Goal: Task Accomplishment & Management: Complete application form

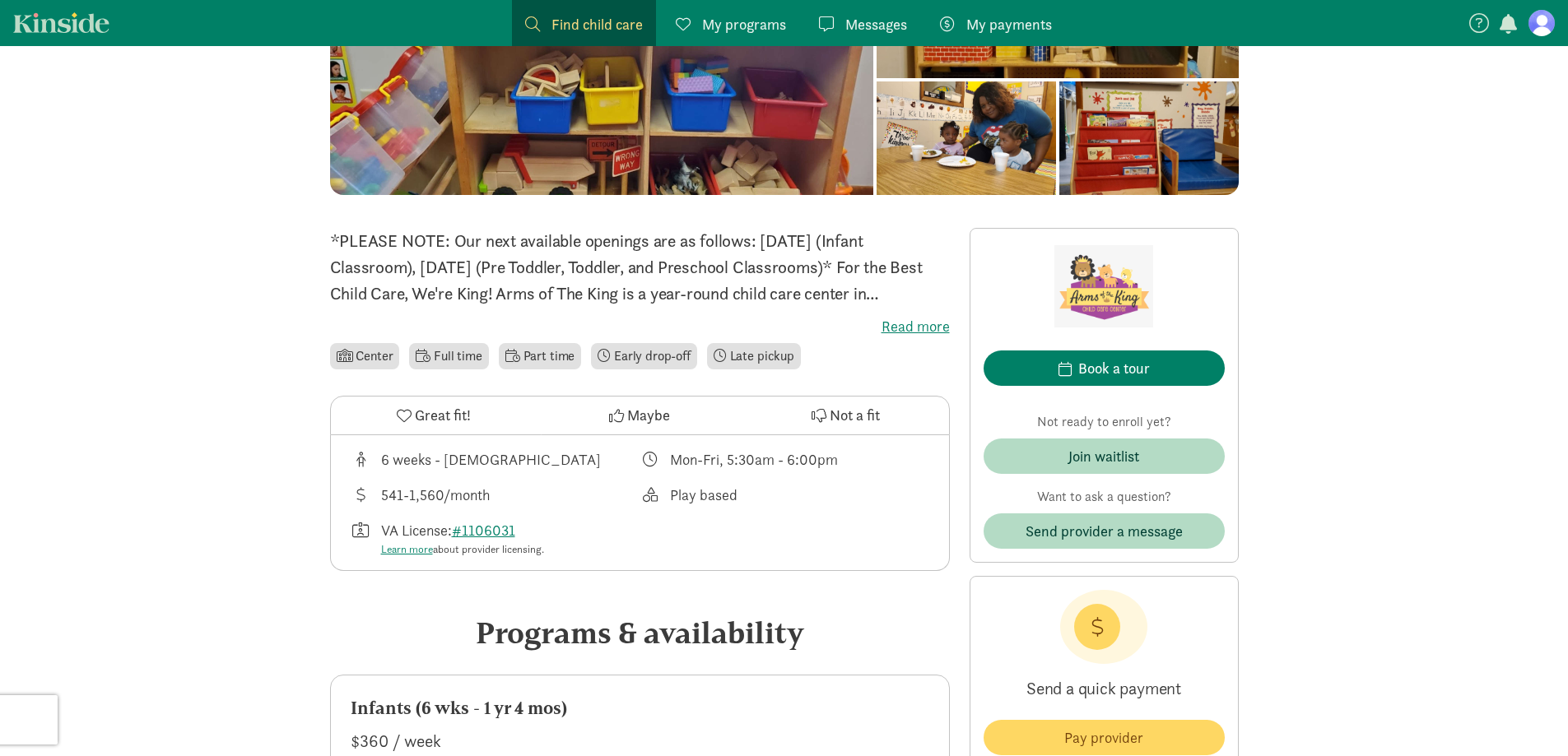
scroll to position [247, 0]
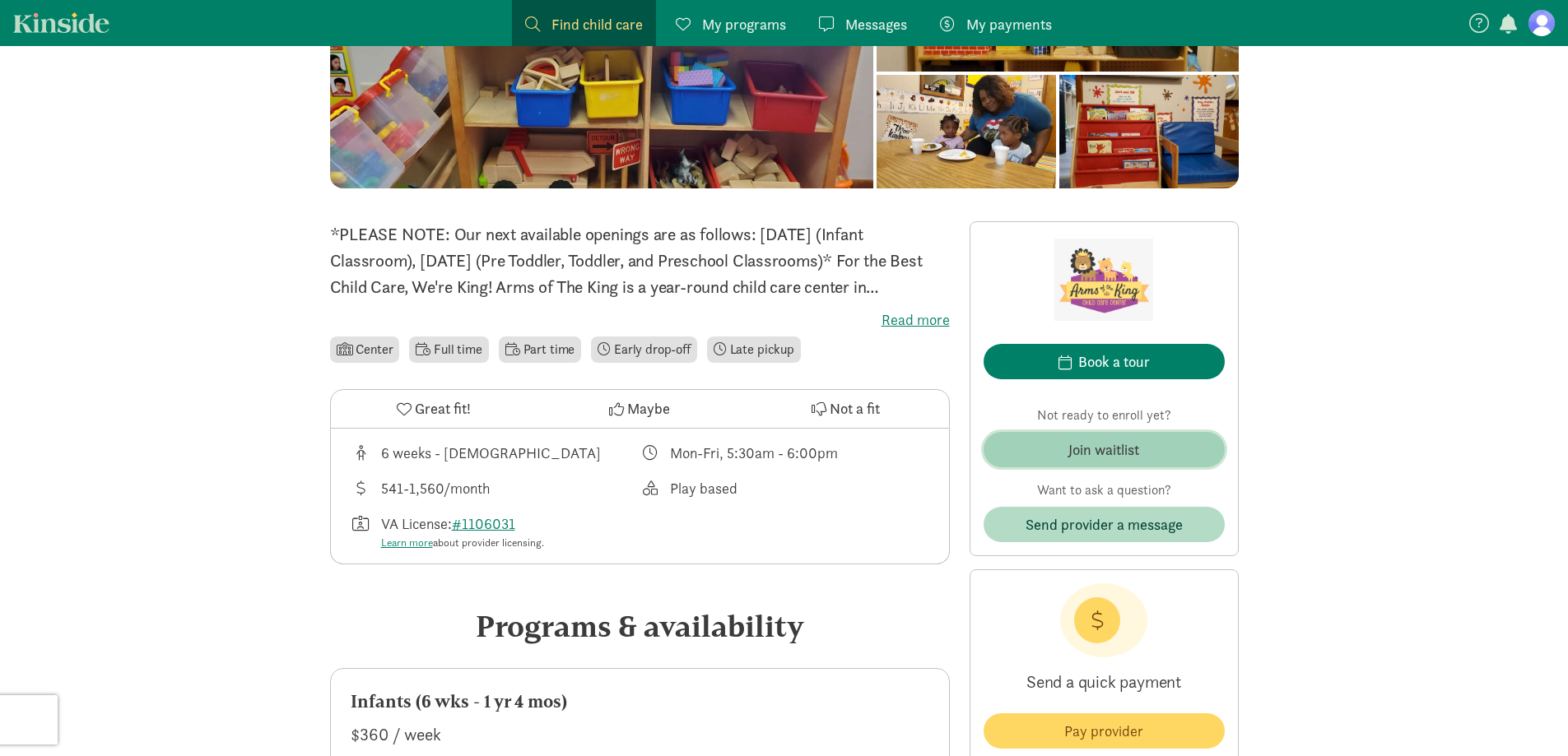
click at [1116, 464] on button "Join waitlist" at bounding box center [1104, 450] width 241 height 35
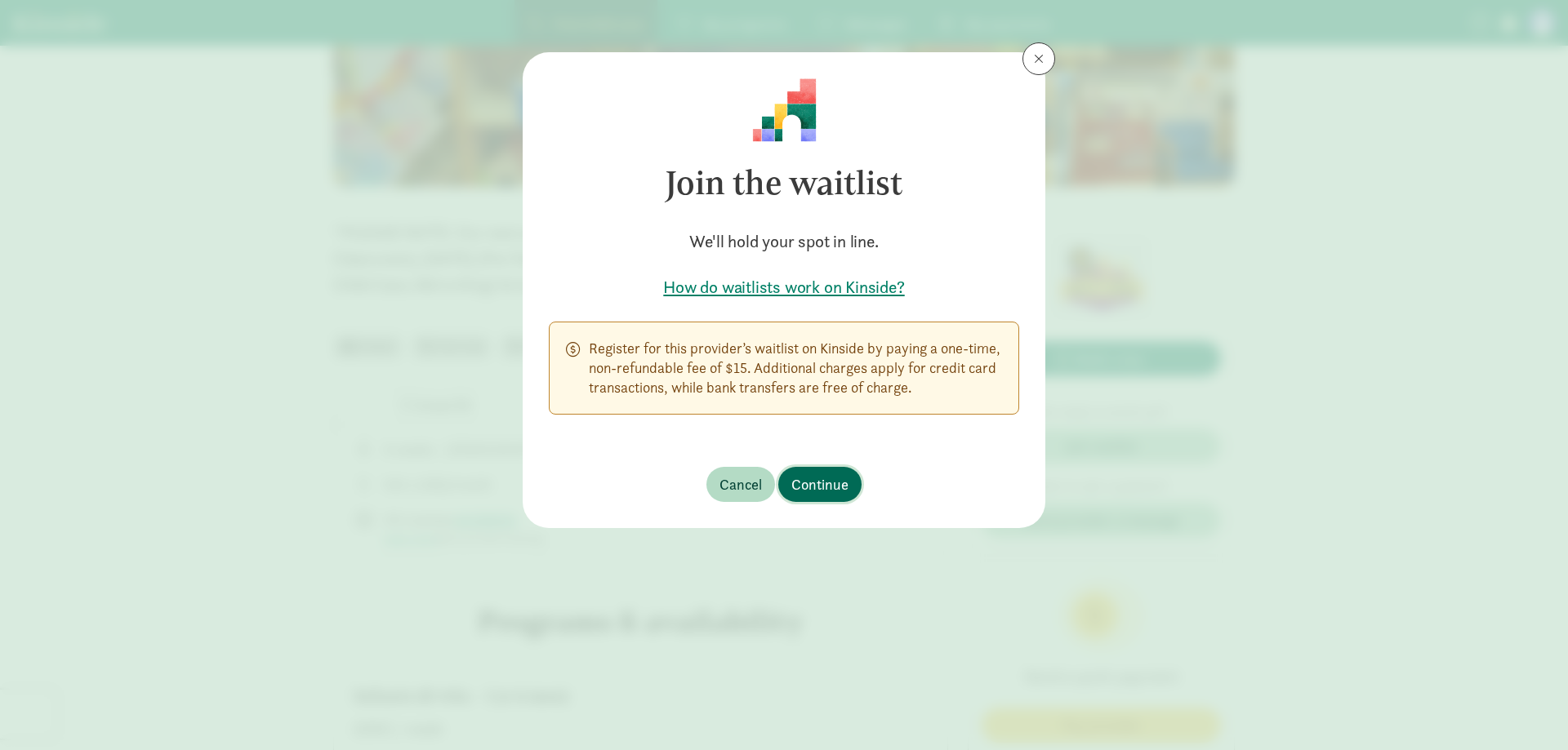
click at [814, 479] on span "Continue" at bounding box center [820, 484] width 57 height 22
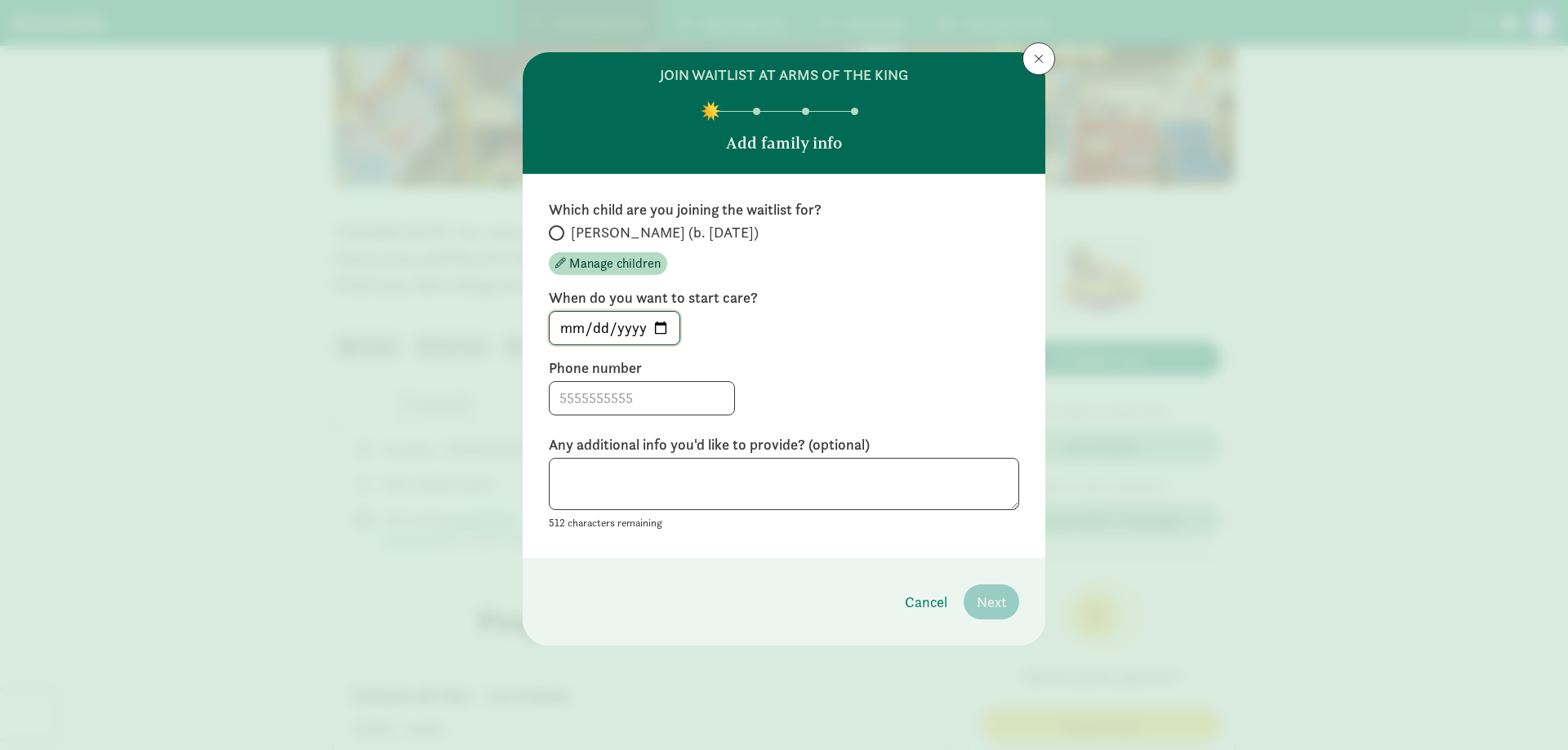
click at [663, 328] on input "[DATE]" at bounding box center [615, 328] width 130 height 32
type input "[DATE]"
click at [638, 413] on input at bounding box center [642, 398] width 184 height 32
type input "8144967812"
click at [571, 229] on span "[PERSON_NAME] (b. [DATE])" at bounding box center [665, 233] width 188 height 19
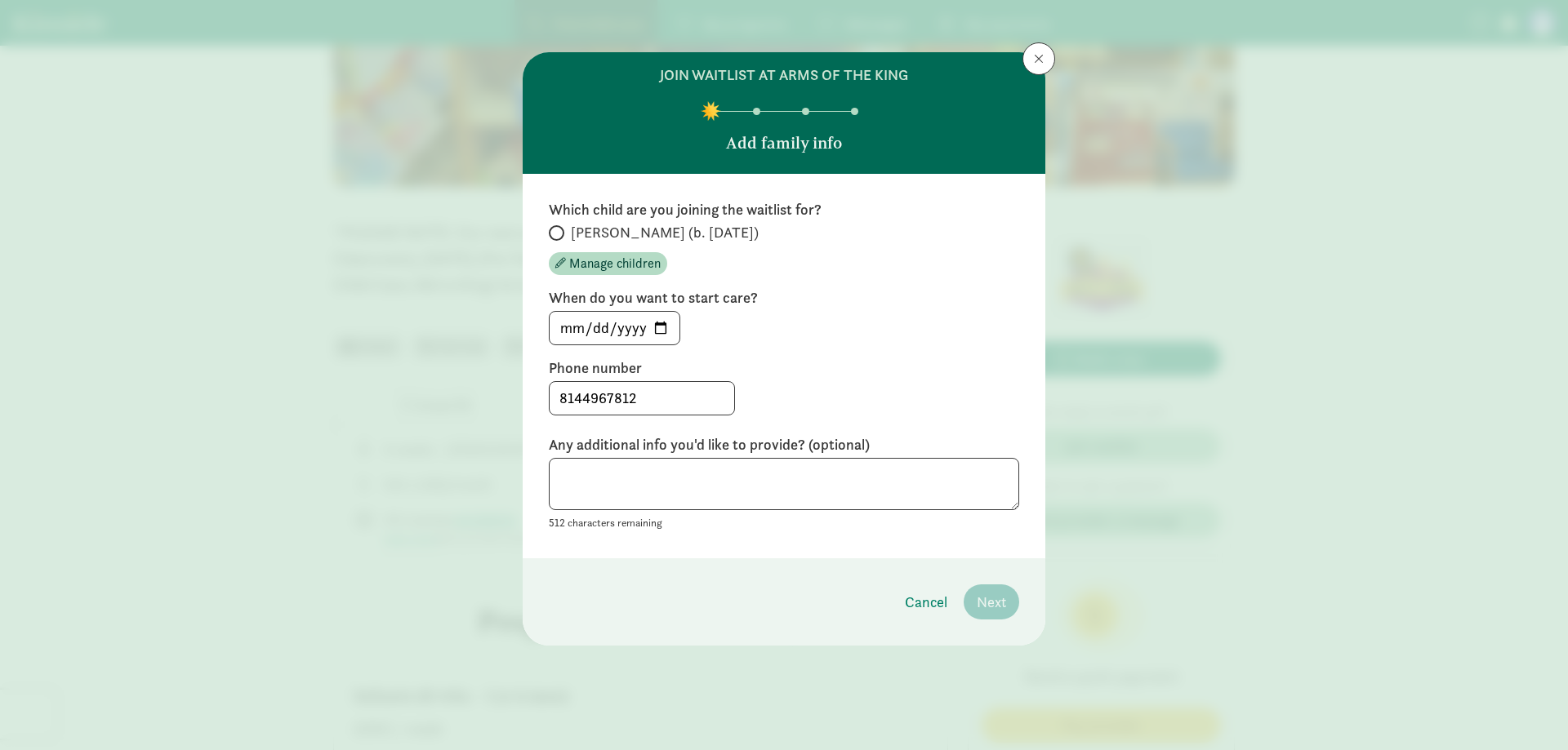
click at [560, 229] on input "[PERSON_NAME] (b. [DATE])" at bounding box center [554, 233] width 11 height 11
radio input "true"
click at [983, 610] on span "Next" at bounding box center [991, 602] width 29 height 22
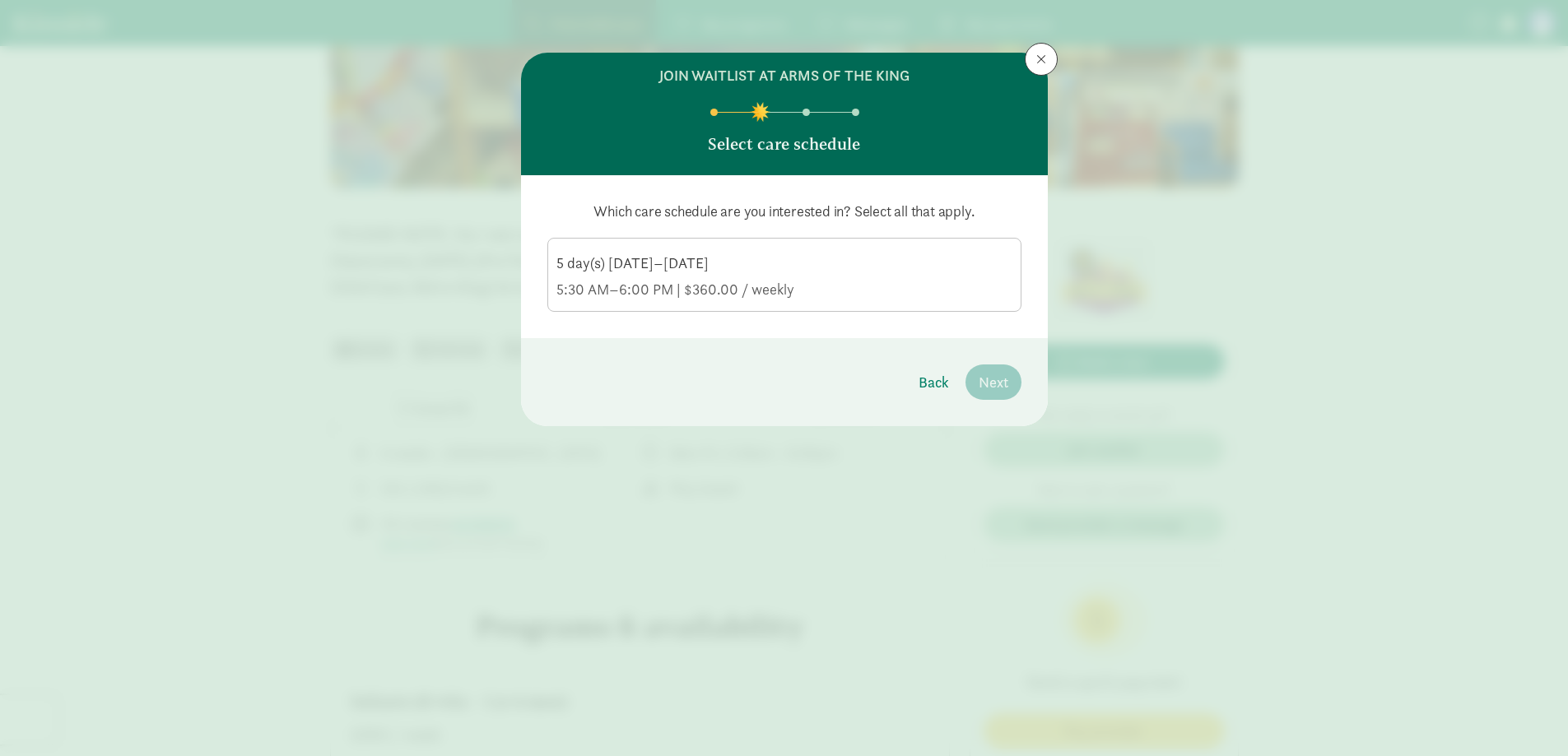
click at [673, 284] on div "5:30 AM–6:00 PM | $360.00 / weekly" at bounding box center [784, 289] width 456 height 19
click at [0, 0] on input "5 day(s) [DATE]–[DATE] 5:30 AM–6:00 PM | $360.00 / weekly" at bounding box center [0, 0] width 0 height 0
click at [999, 384] on span "Next" at bounding box center [993, 382] width 29 height 22
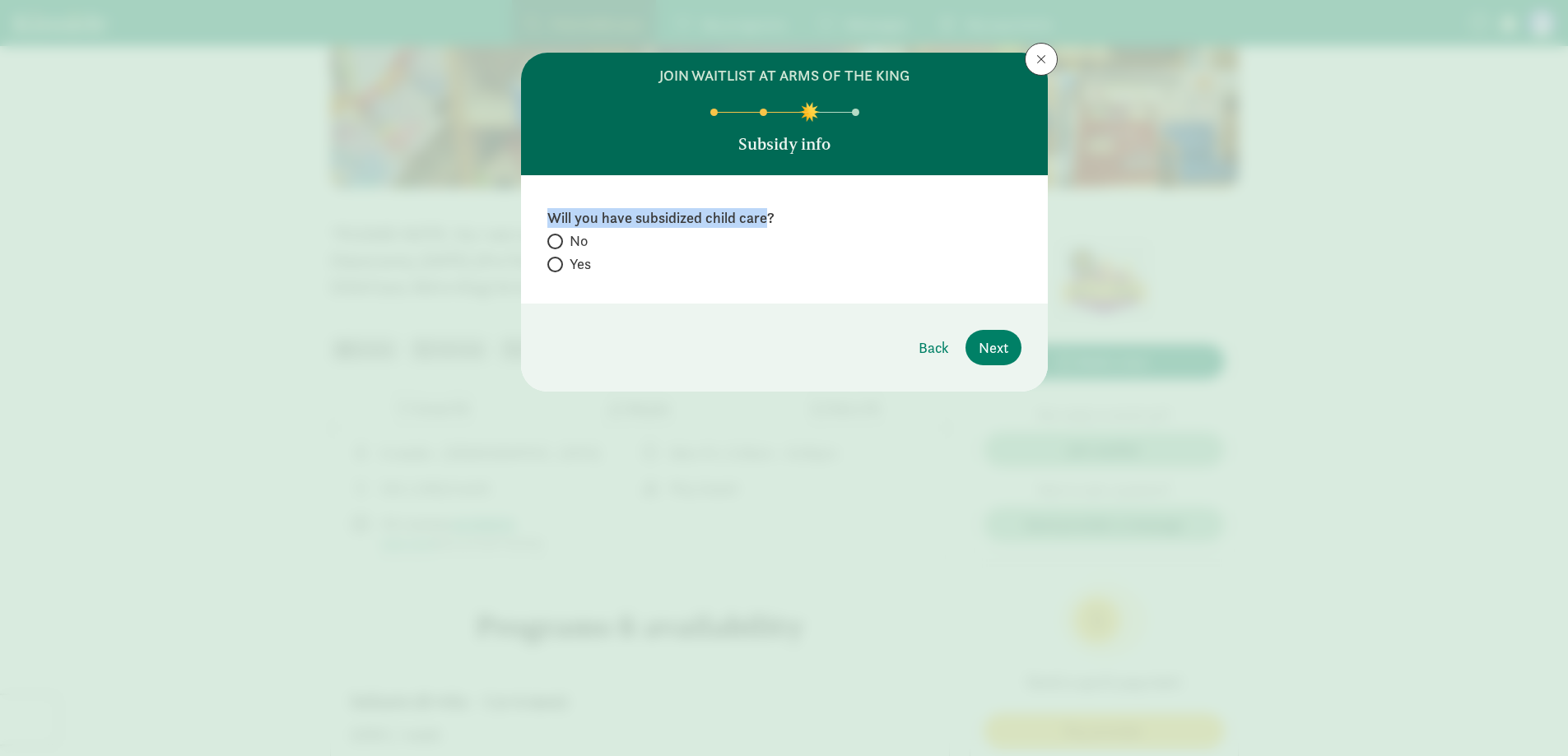
drag, startPoint x: 544, startPoint y: 216, endPoint x: 768, endPoint y: 218, distance: 224.0
click at [768, 218] on div "Will you have subsidized child care? No Yes" at bounding box center [784, 239] width 527 height 128
click at [769, 218] on label "Will you have subsidized child care?" at bounding box center [784, 218] width 474 height 19
drag, startPoint x: 769, startPoint y: 218, endPoint x: 518, endPoint y: 206, distance: 251.3
click at [518, 206] on div "join waitlist at Arms of the King Subsidy info Will you have subsidized child c…" at bounding box center [784, 378] width 1568 height 756
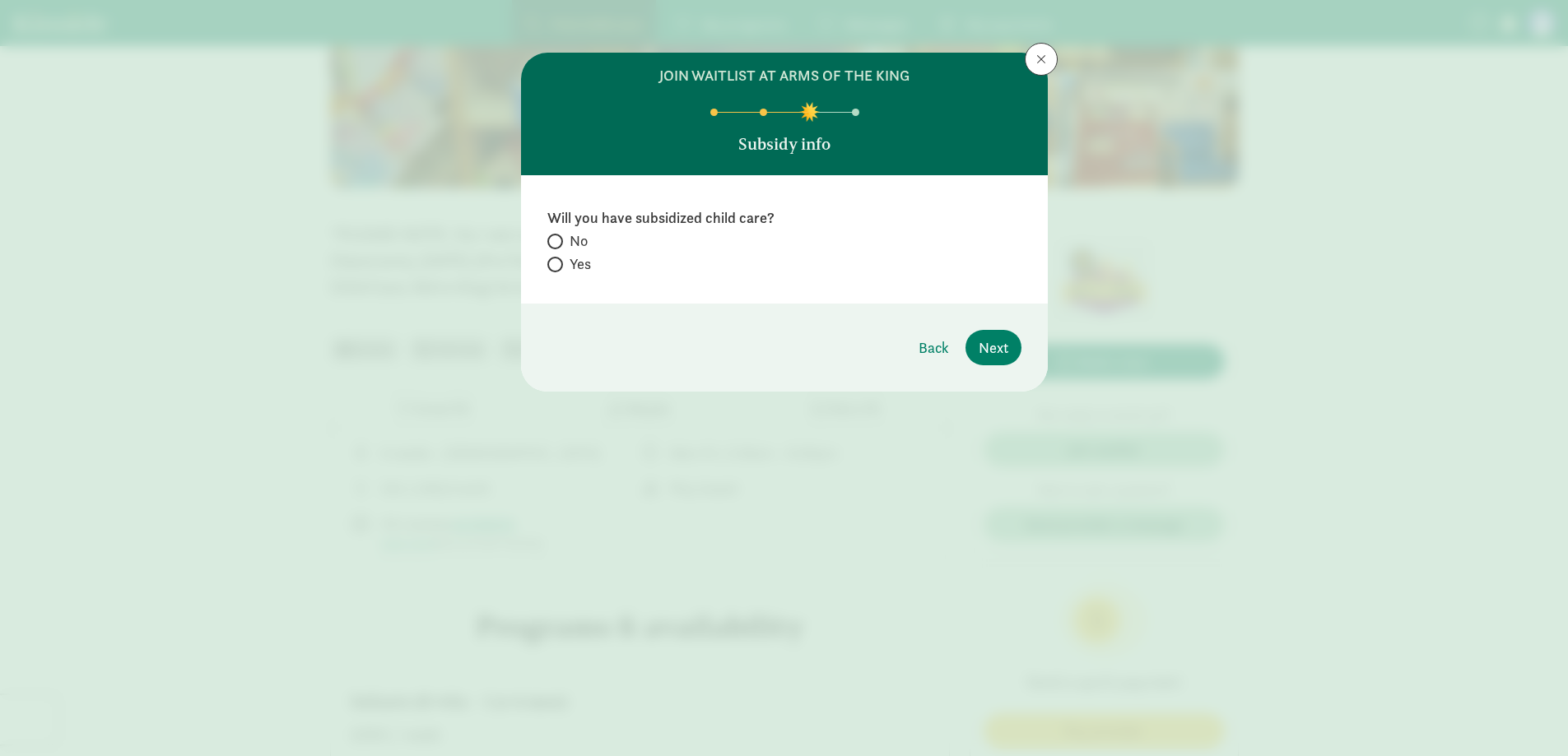
click at [562, 270] on label "Yes" at bounding box center [784, 264] width 474 height 19
click at [558, 270] on input "Yes" at bounding box center [552, 265] width 11 height 11
radio input "true"
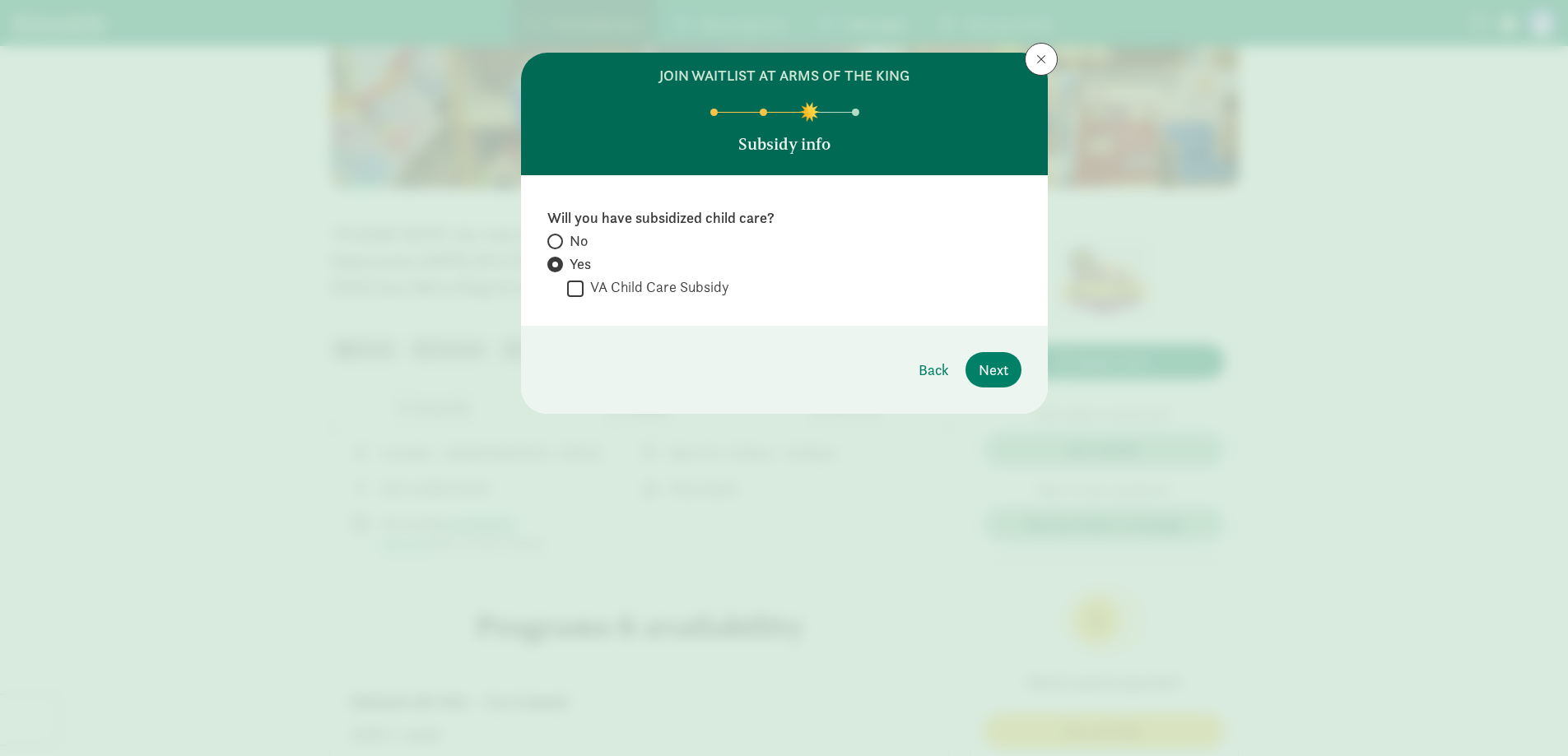
click at [570, 289] on input "VA Child Care Subsidy" at bounding box center [575, 288] width 17 height 22
checkbox input "true"
click at [991, 367] on span "Next" at bounding box center [993, 369] width 29 height 22
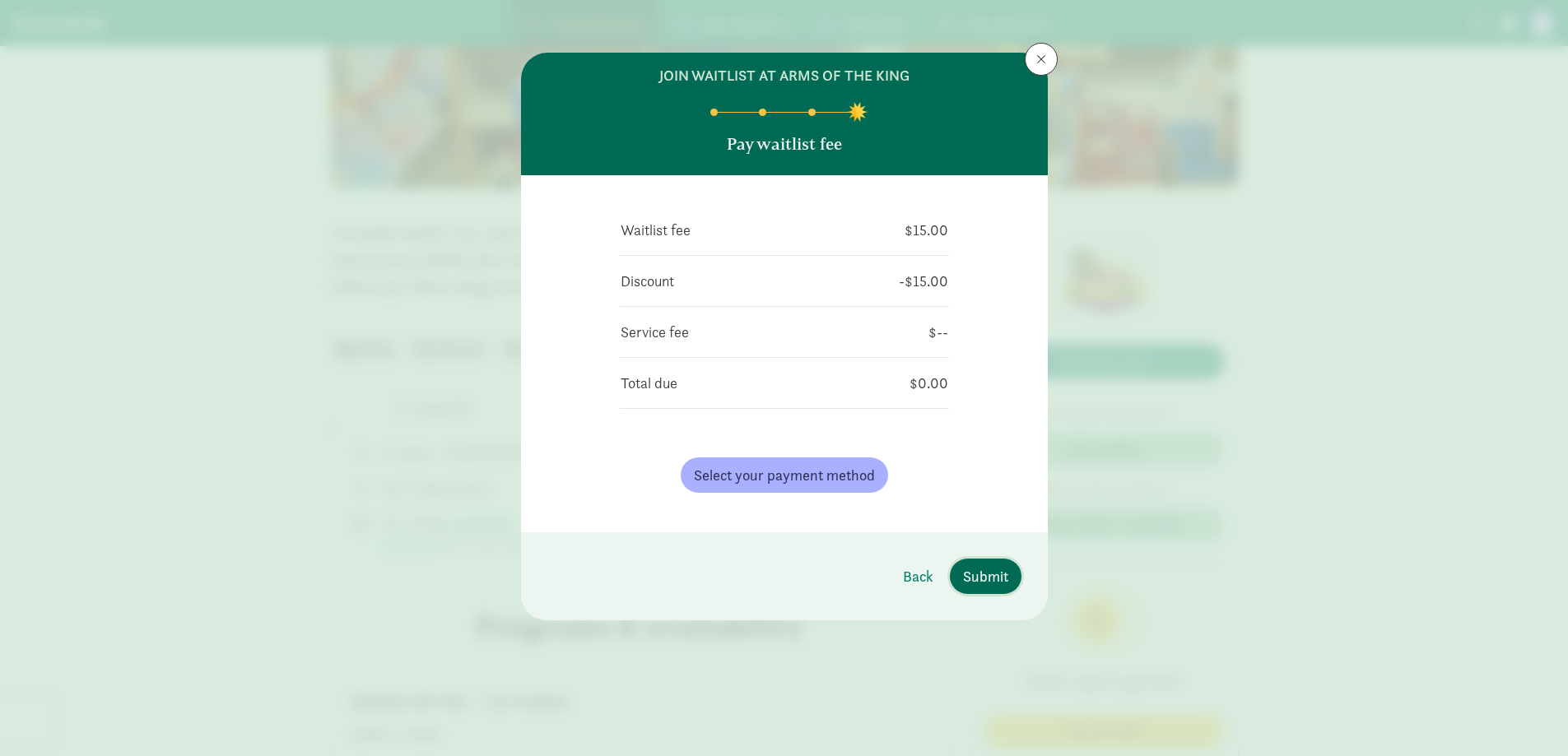
click at [995, 574] on span "Submit" at bounding box center [985, 576] width 45 height 22
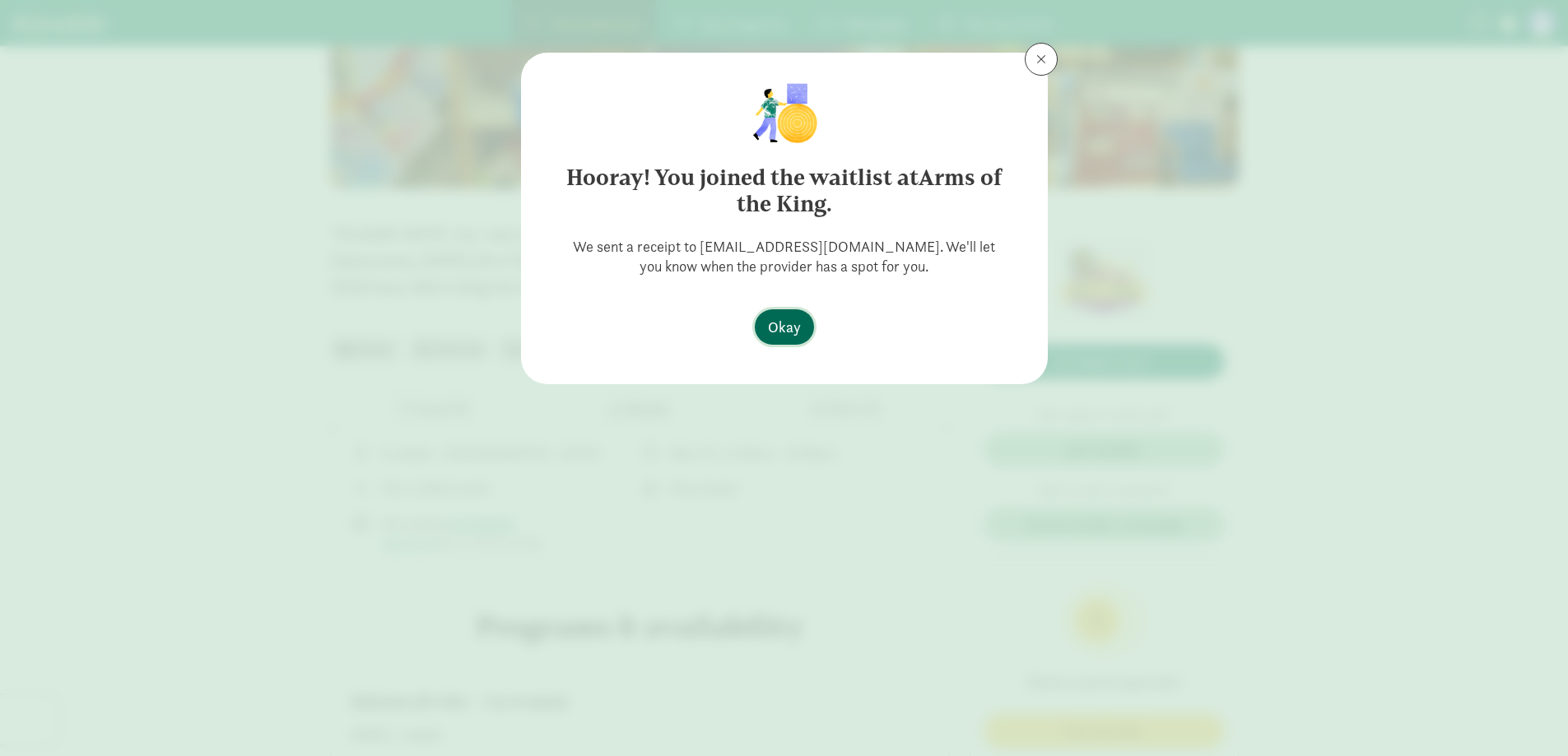
click at [789, 323] on span "Okay" at bounding box center [784, 327] width 33 height 22
click at [787, 328] on span "Okay" at bounding box center [784, 327] width 33 height 22
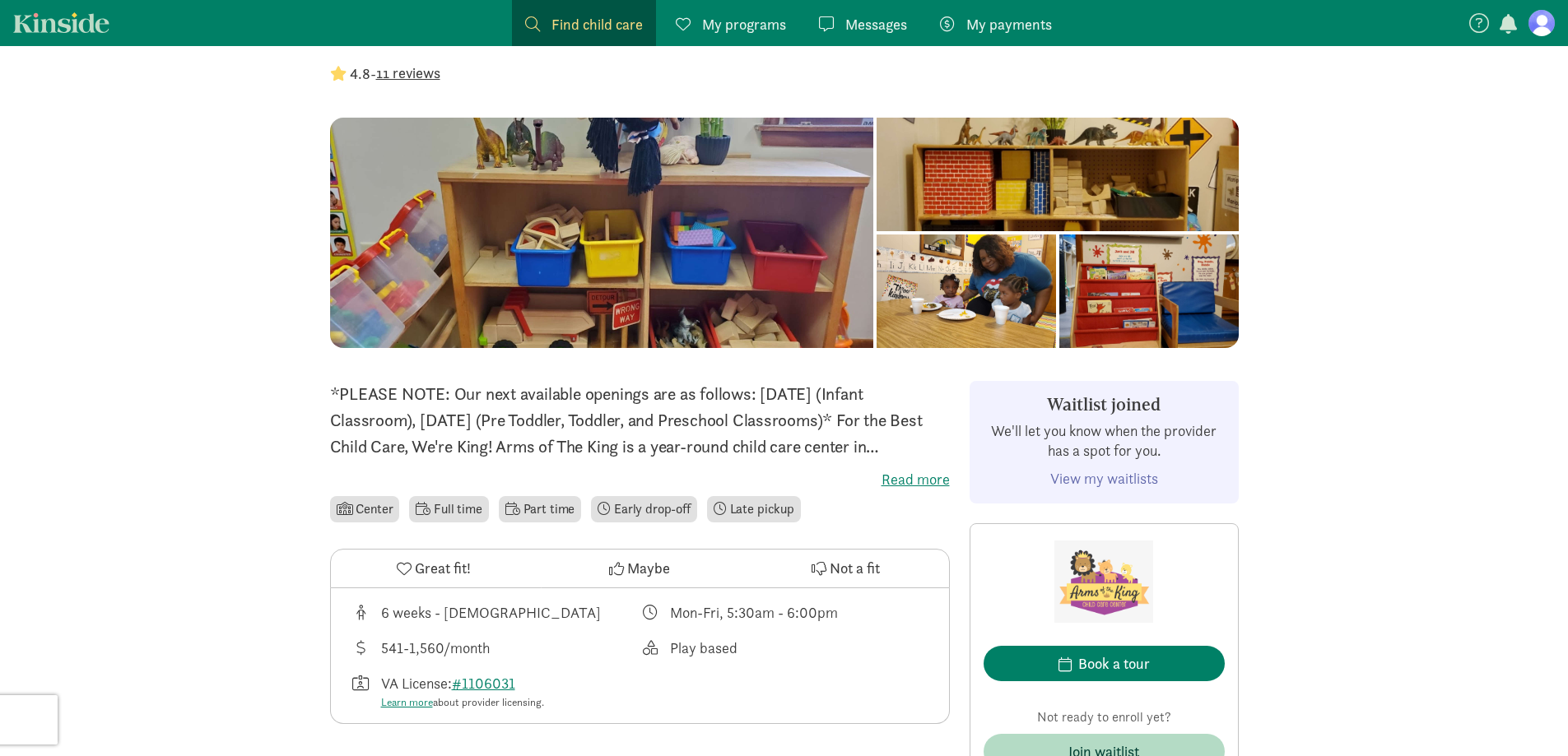
scroll to position [82, 0]
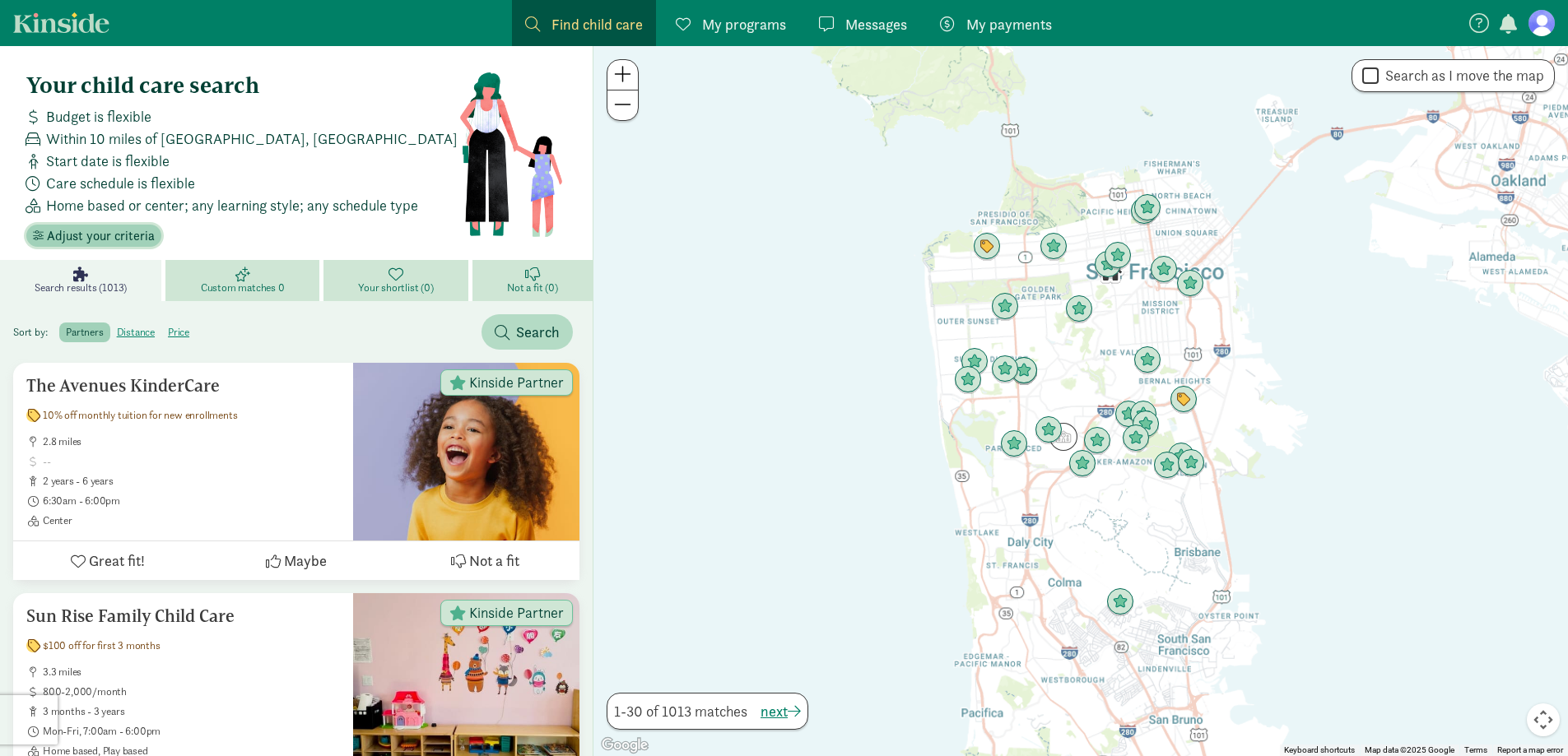
click at [120, 238] on span "Adjust your criteria" at bounding box center [101, 236] width 108 height 19
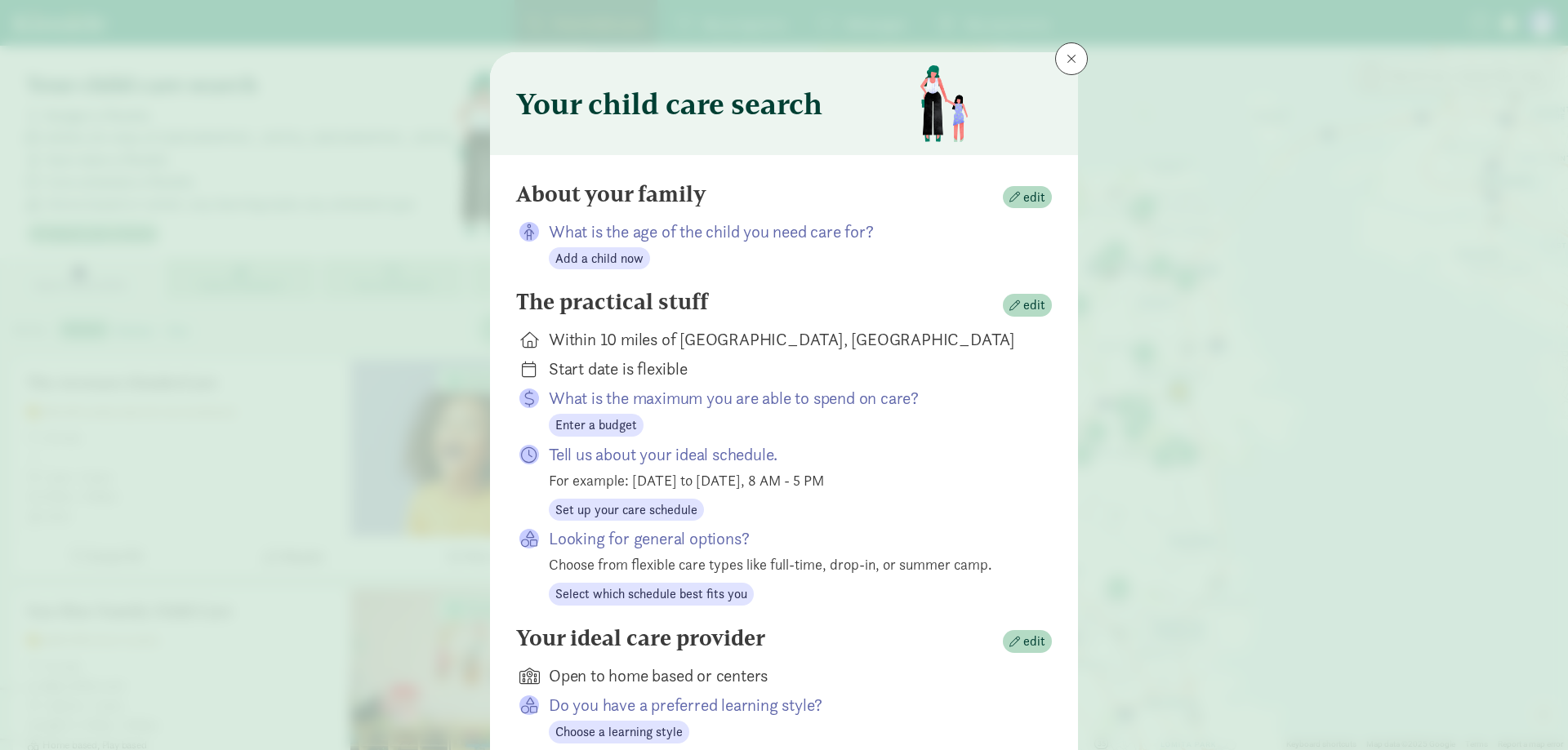
click at [1022, 321] on div "The practical stuff edit" at bounding box center [784, 305] width 536 height 32
click at [1025, 308] on span "edit" at bounding box center [1034, 305] width 22 height 19
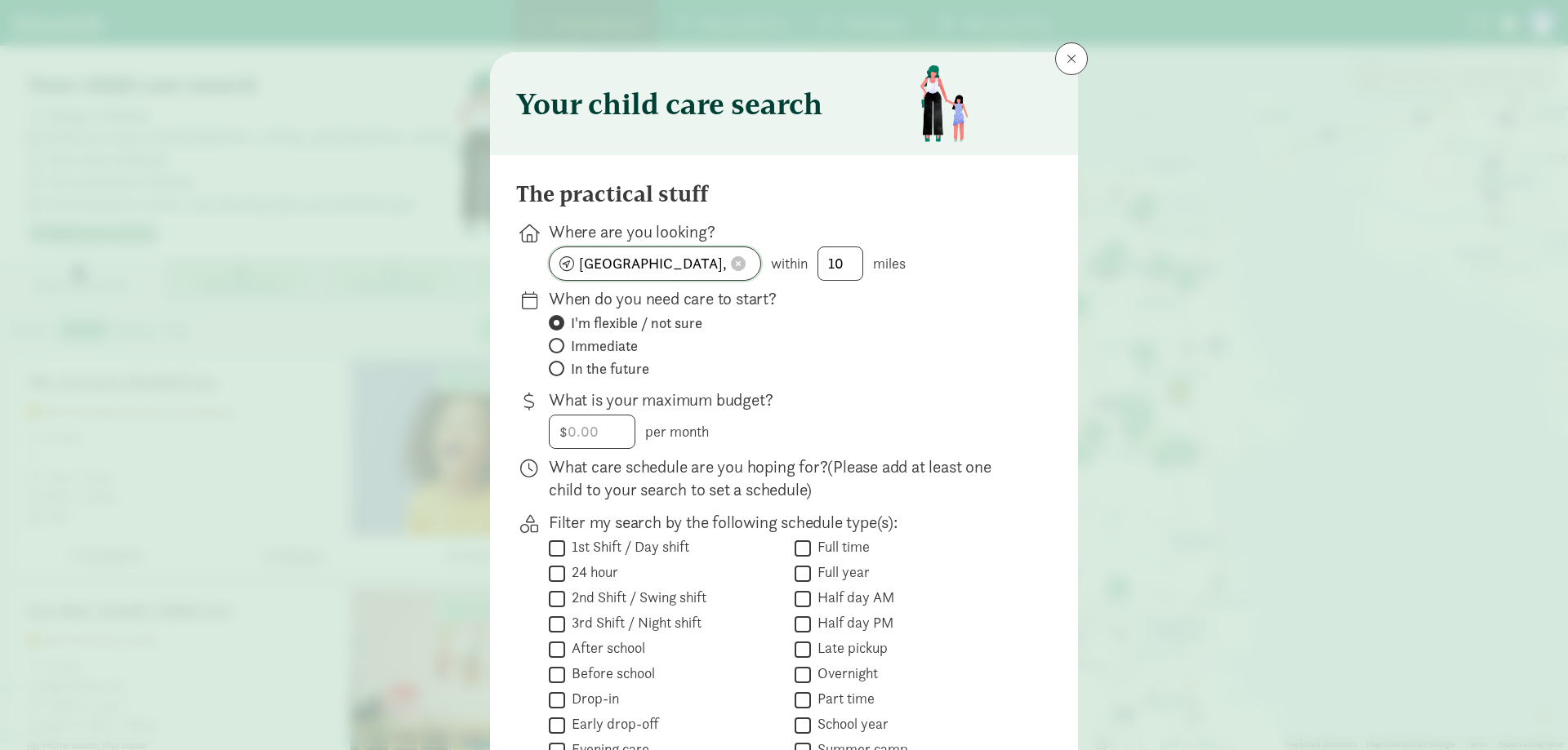
click at [742, 270] on button at bounding box center [738, 263] width 25 height 17
click at [697, 271] on input at bounding box center [655, 263] width 211 height 32
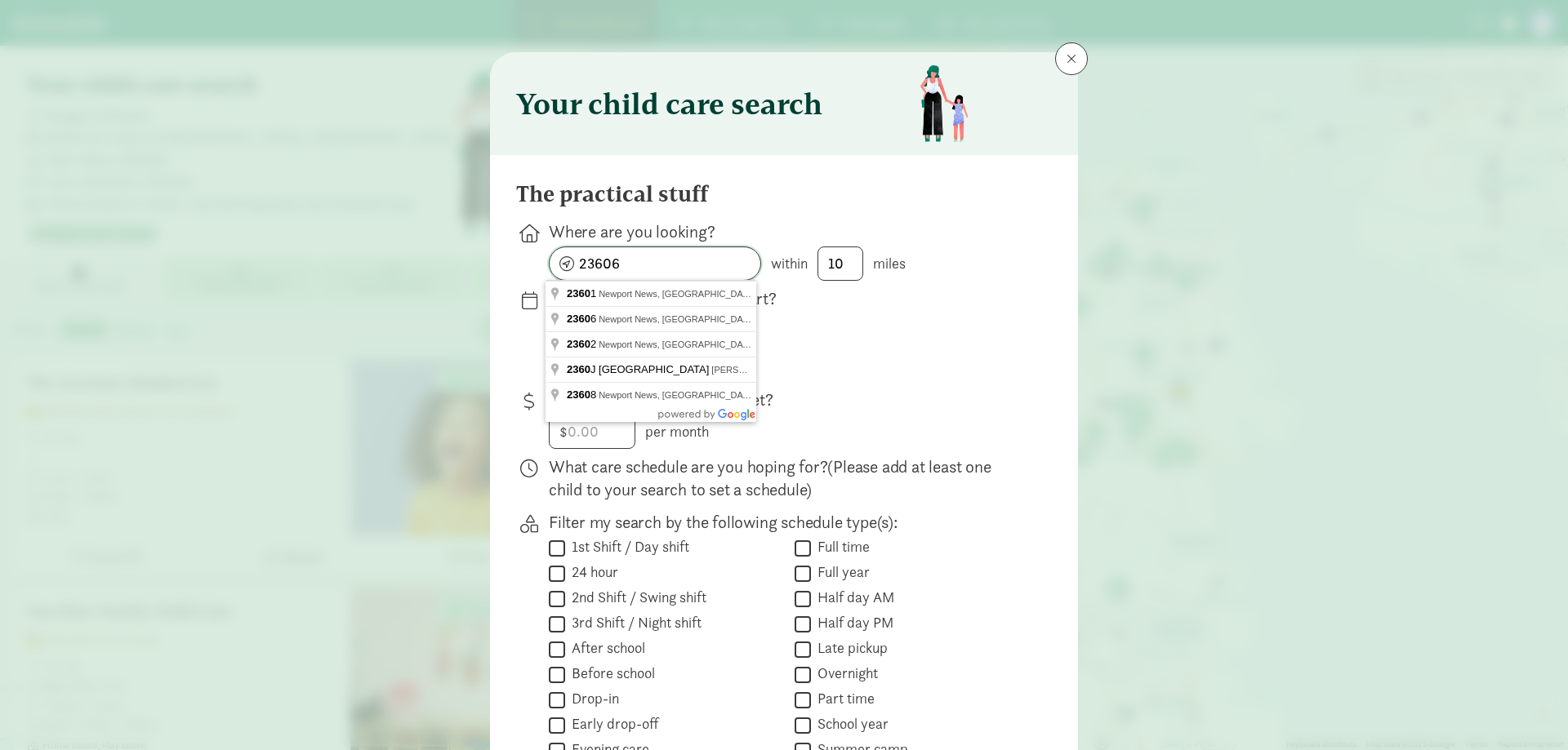
type input "Newport News, VA 23606, USA"
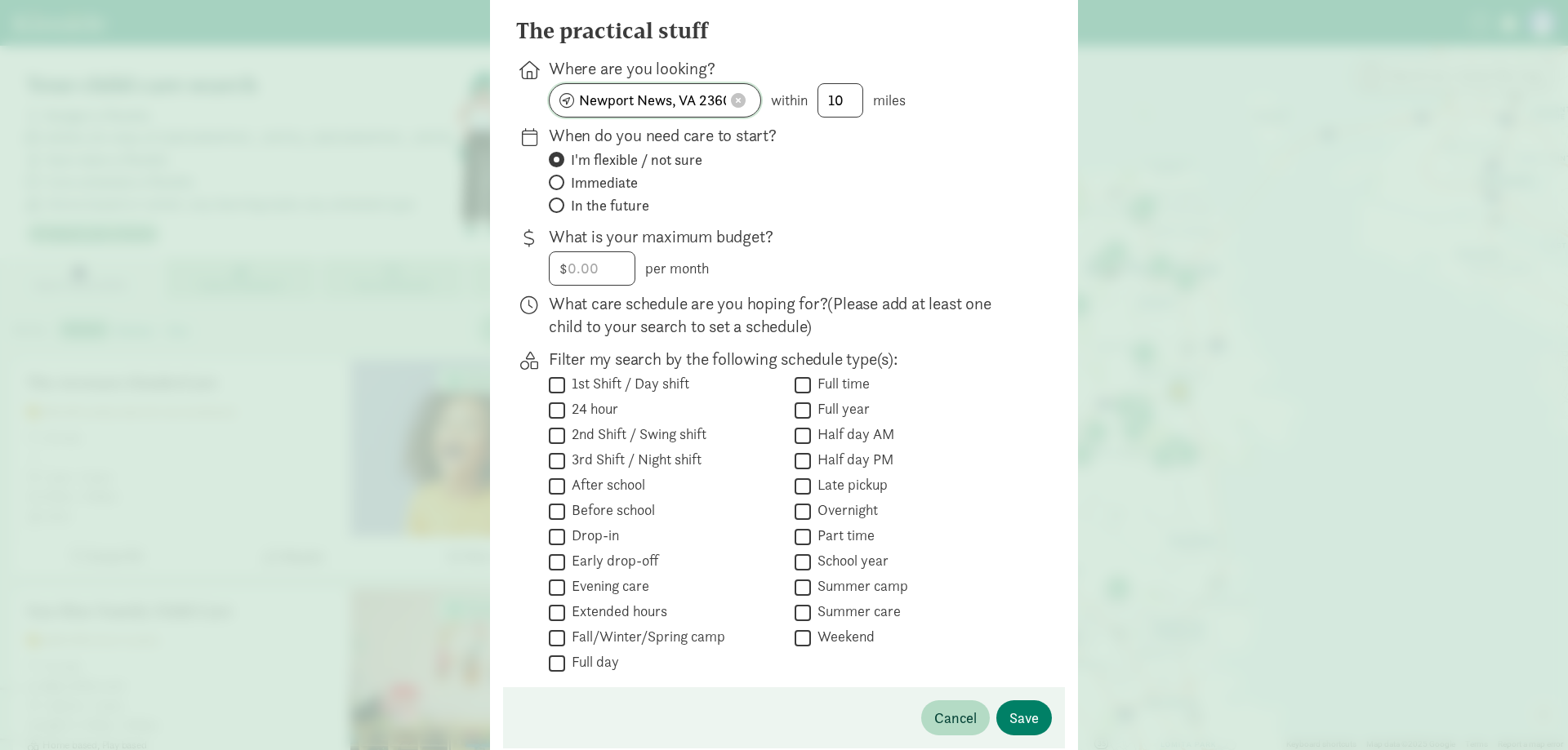
scroll to position [245, 0]
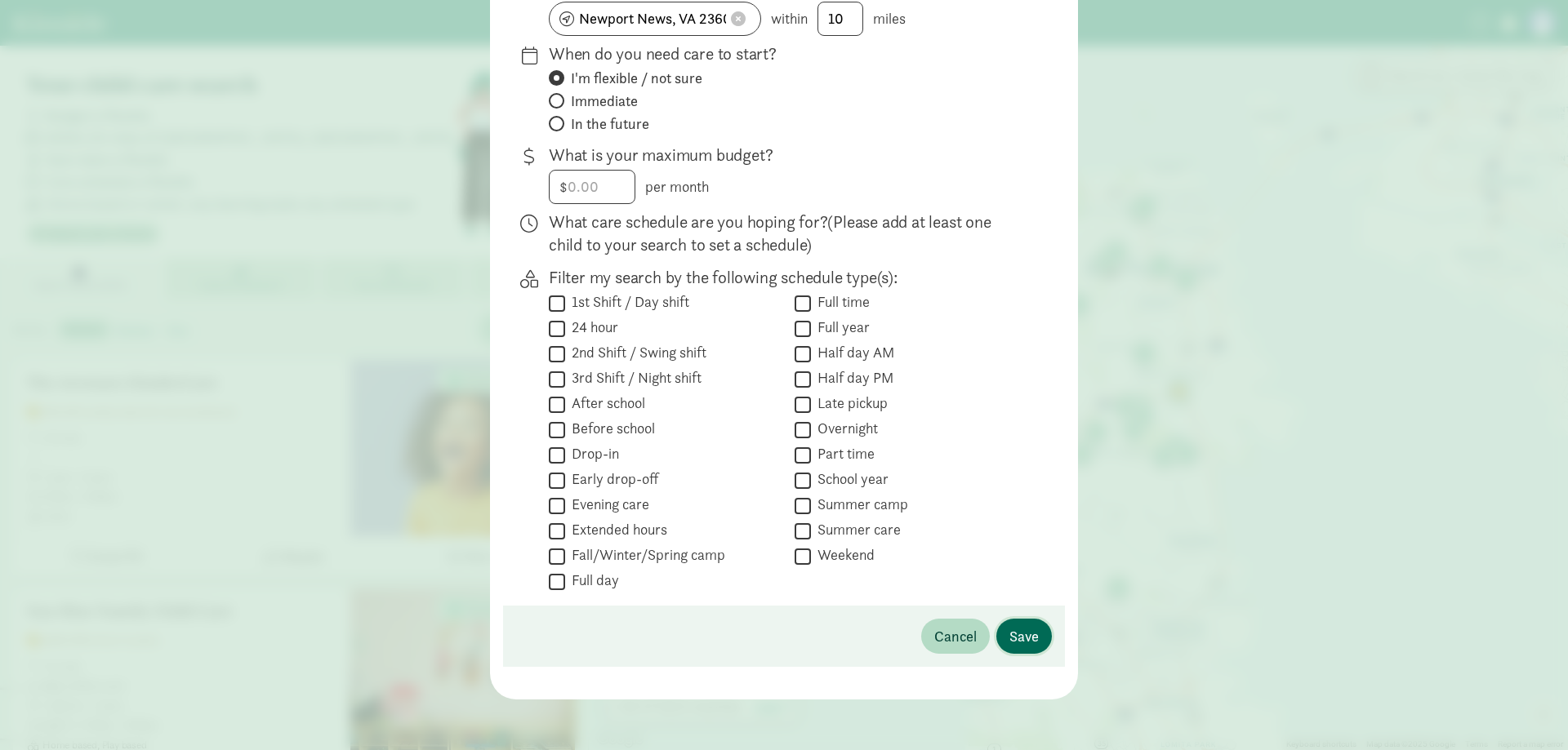
click at [1009, 631] on span "Save" at bounding box center [1023, 636] width 29 height 22
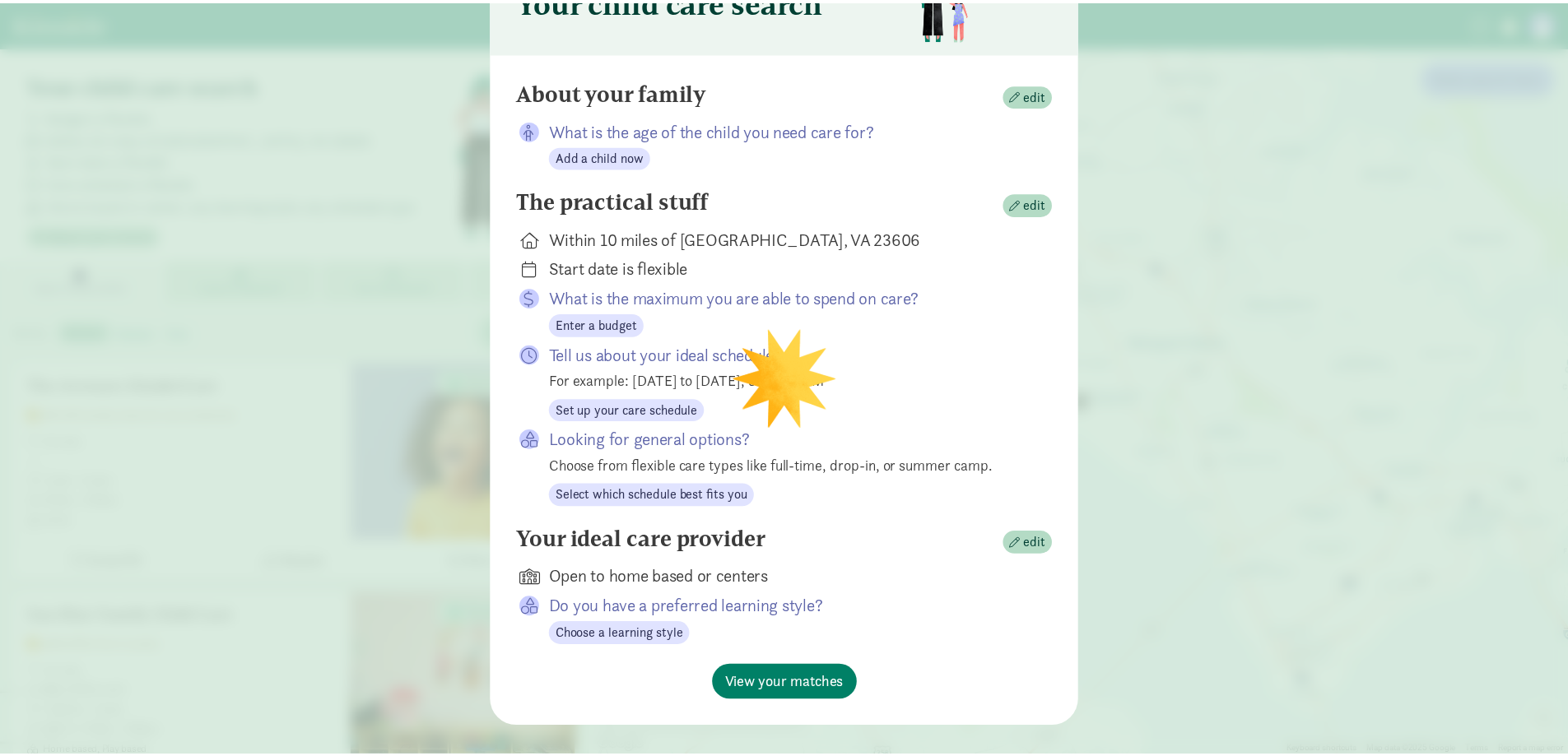
scroll to position [127, 0]
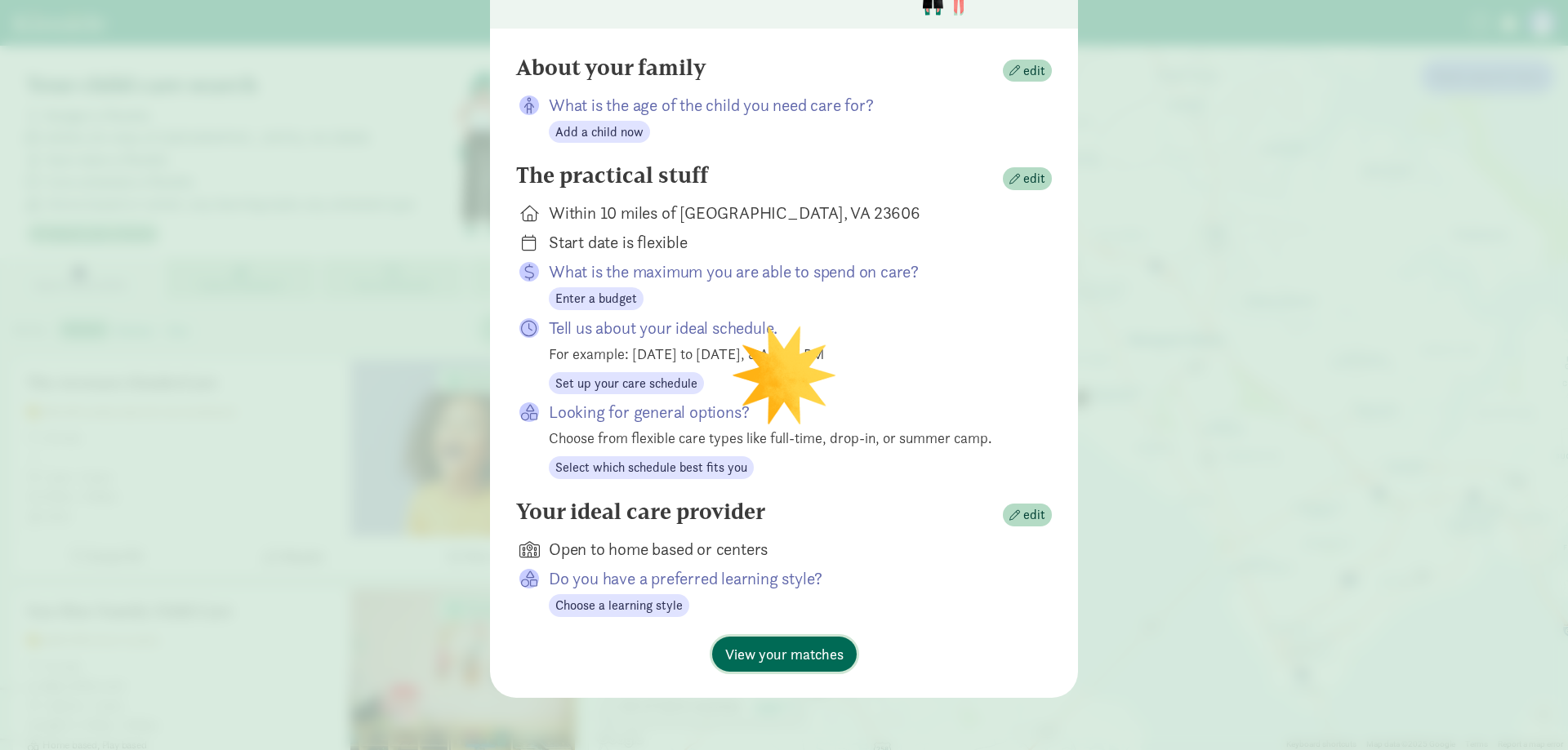
click at [805, 653] on span "View your matches" at bounding box center [784, 653] width 119 height 22
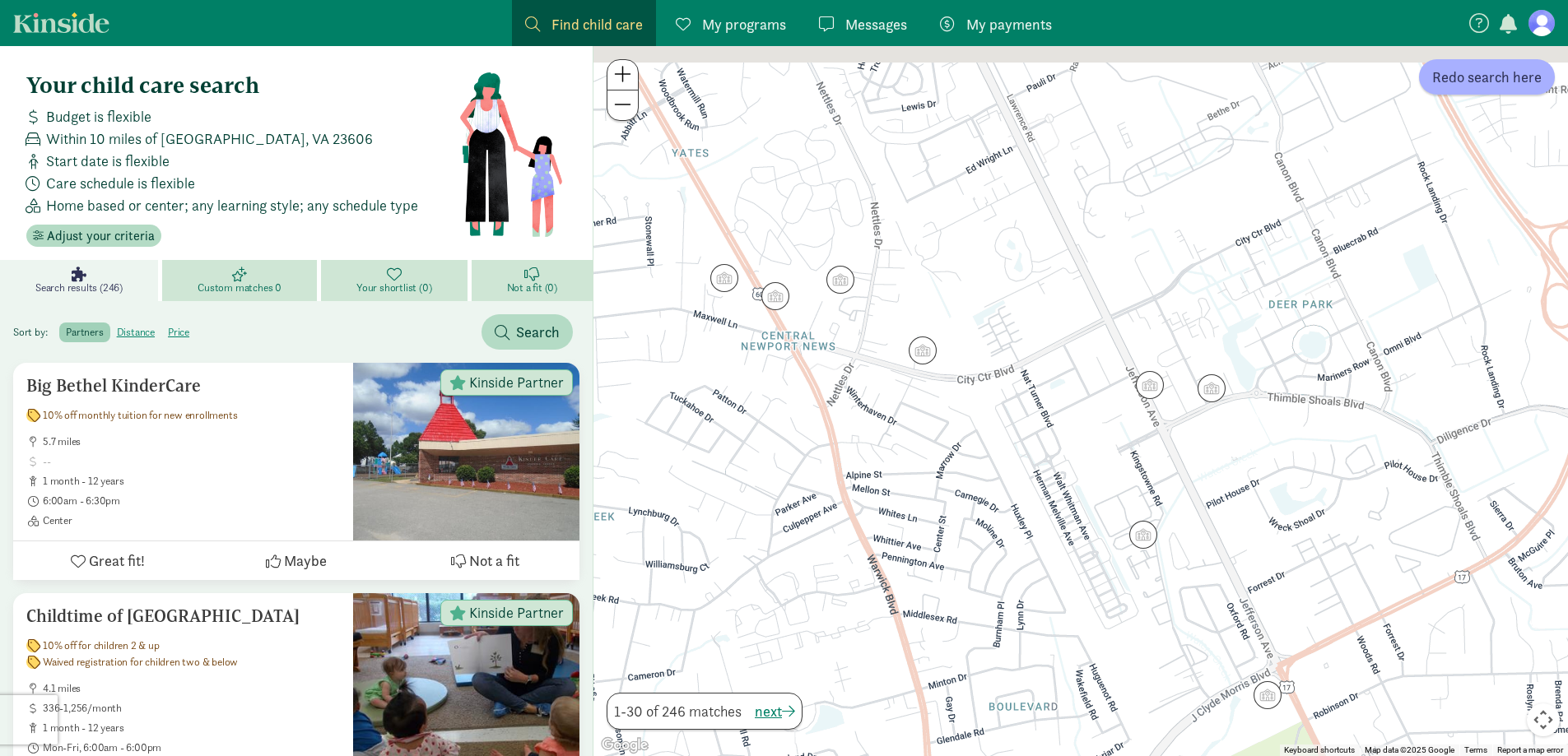
drag, startPoint x: 921, startPoint y: 421, endPoint x: 1116, endPoint y: 667, distance: 313.9
click at [1116, 678] on div at bounding box center [1080, 401] width 975 height 710
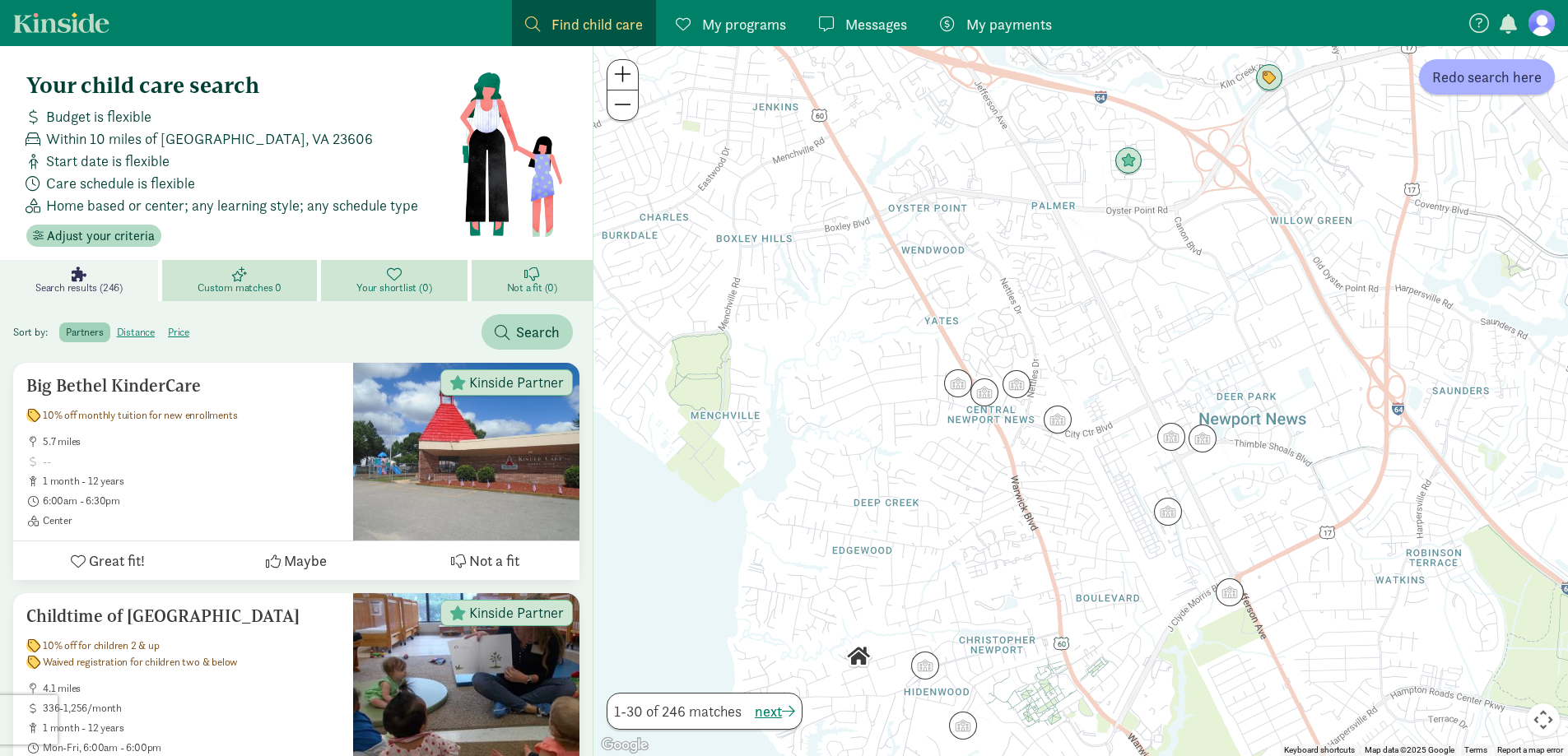
drag, startPoint x: 1026, startPoint y: 452, endPoint x: 949, endPoint y: 234, distance: 231.2
click at [949, 235] on div at bounding box center [1080, 401] width 975 height 710
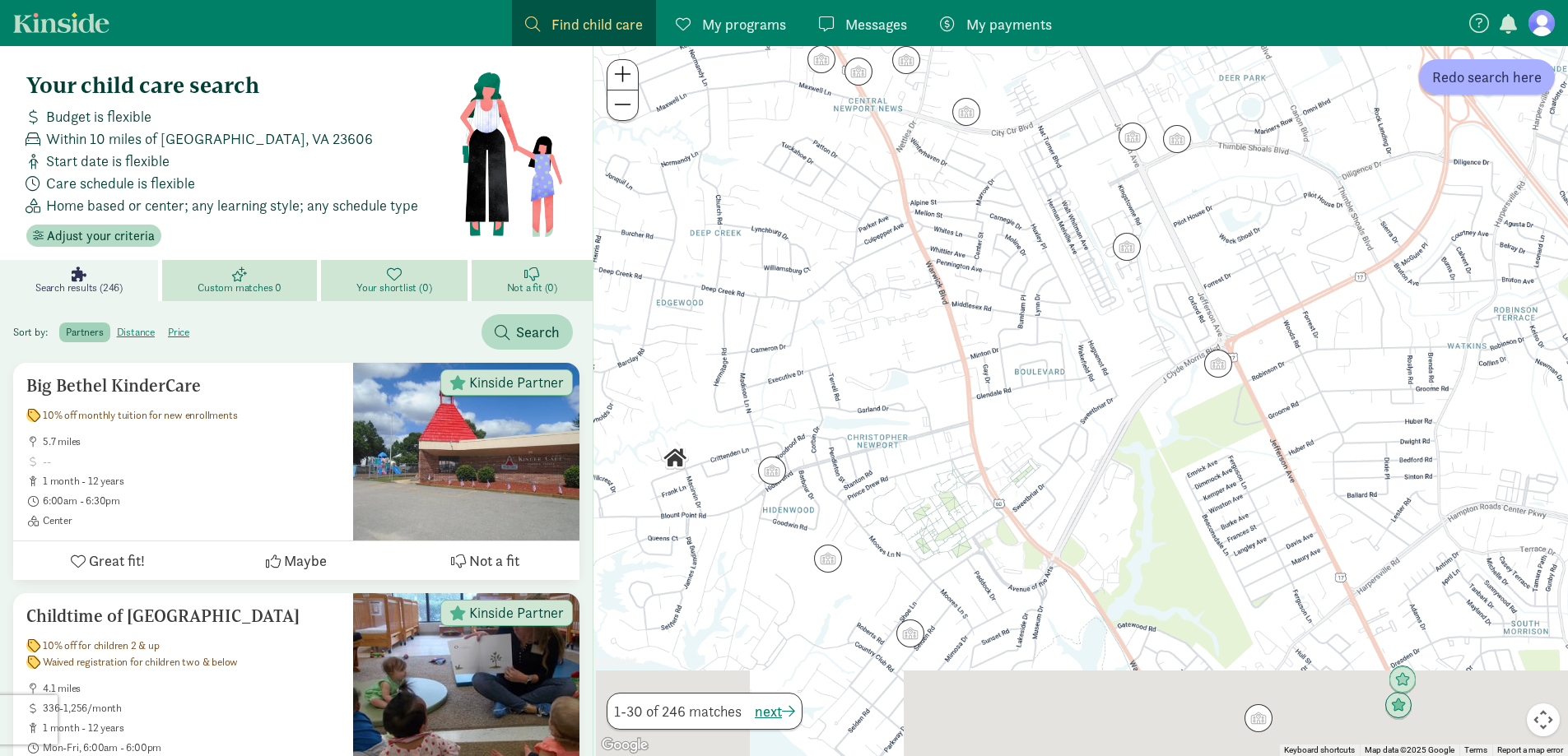
drag, startPoint x: 1061, startPoint y: 478, endPoint x: 991, endPoint y: 302, distance: 189.4
click at [991, 302] on div at bounding box center [1080, 401] width 975 height 710
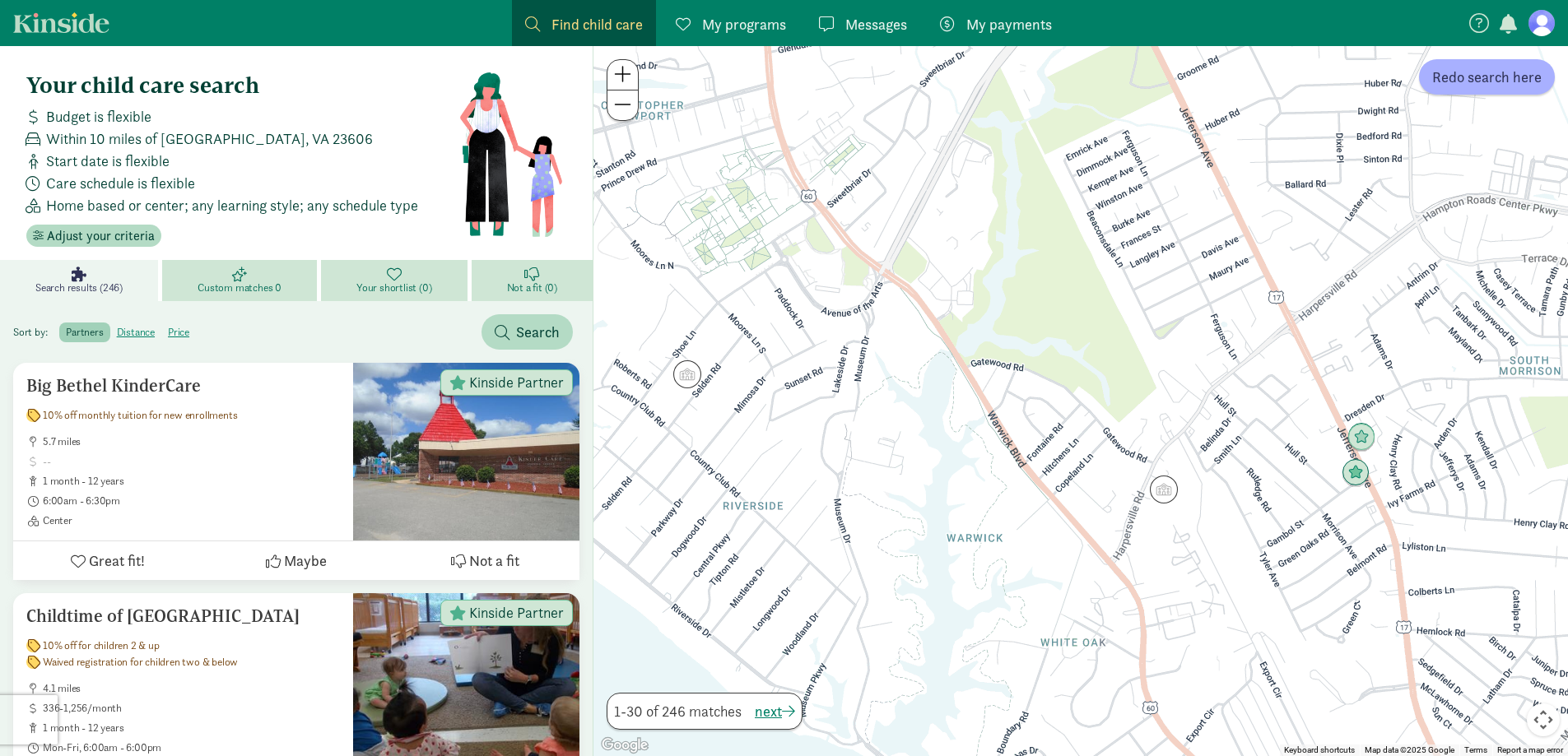
drag, startPoint x: 1088, startPoint y: 505, endPoint x: 952, endPoint y: 262, distance: 278.5
click at [953, 263] on div at bounding box center [1080, 401] width 975 height 710
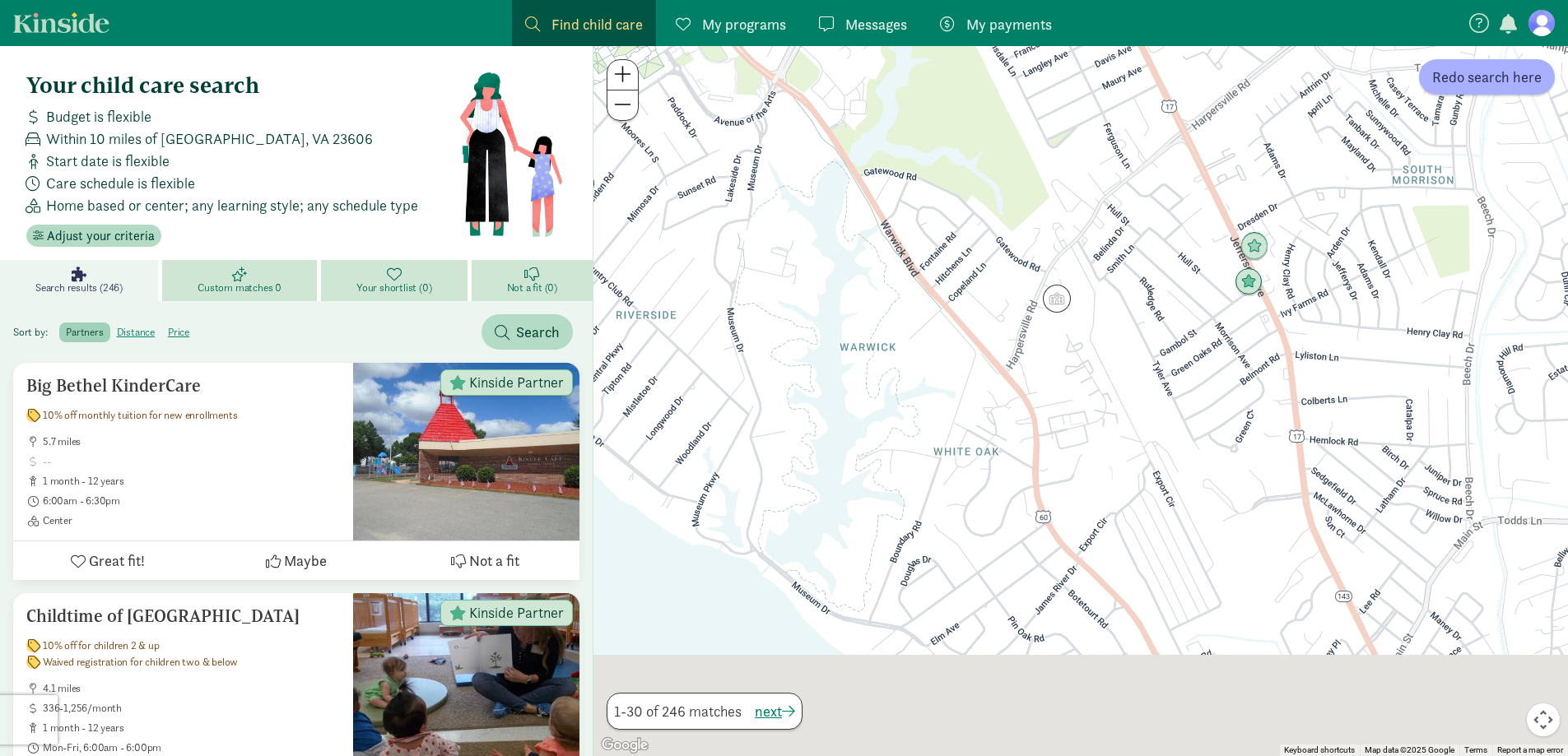
drag, startPoint x: 1102, startPoint y: 519, endPoint x: 968, endPoint y: 270, distance: 282.8
click at [969, 274] on div at bounding box center [1080, 401] width 975 height 710
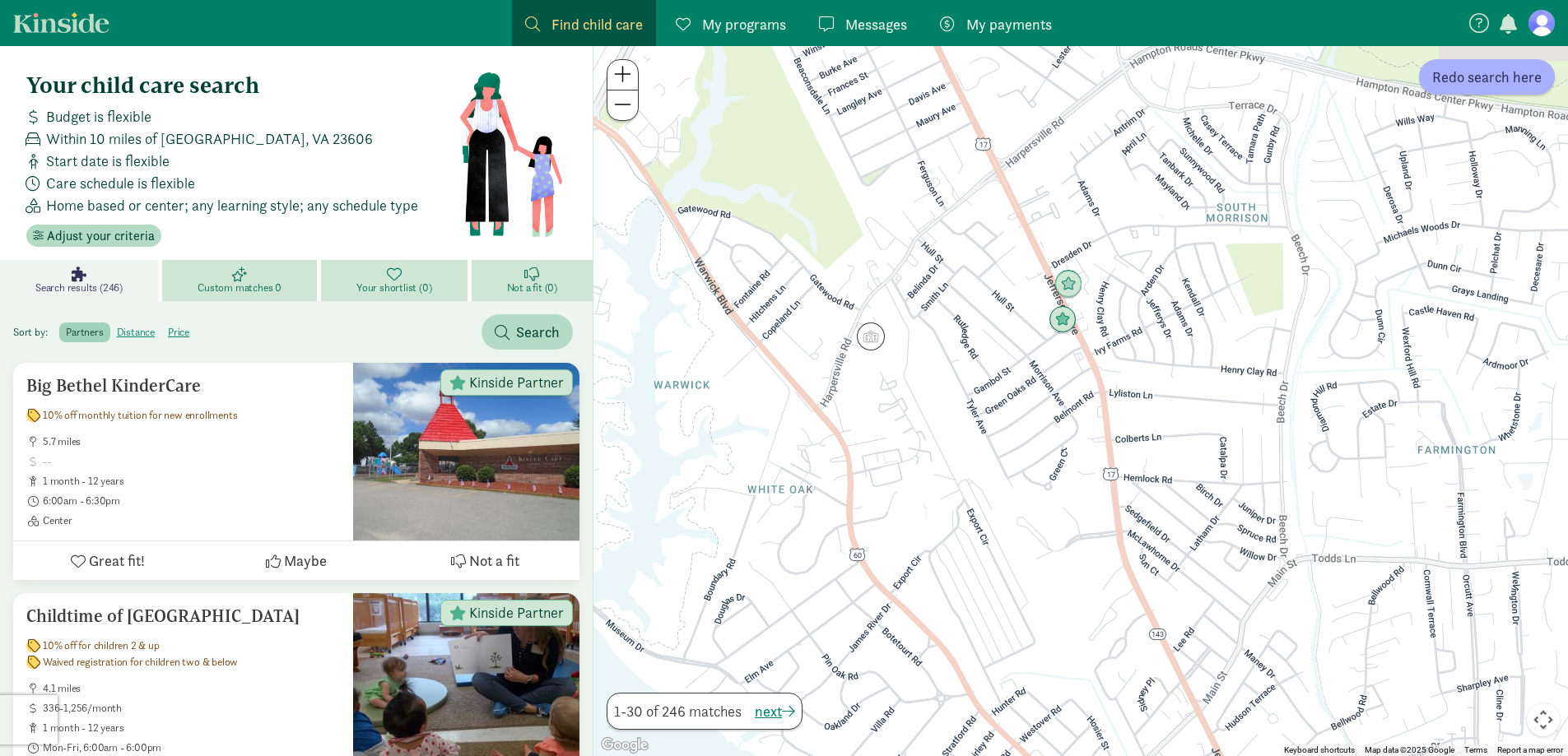
drag, startPoint x: 1165, startPoint y: 400, endPoint x: 1042, endPoint y: 571, distance: 210.6
click at [1042, 571] on div at bounding box center [1080, 401] width 975 height 710
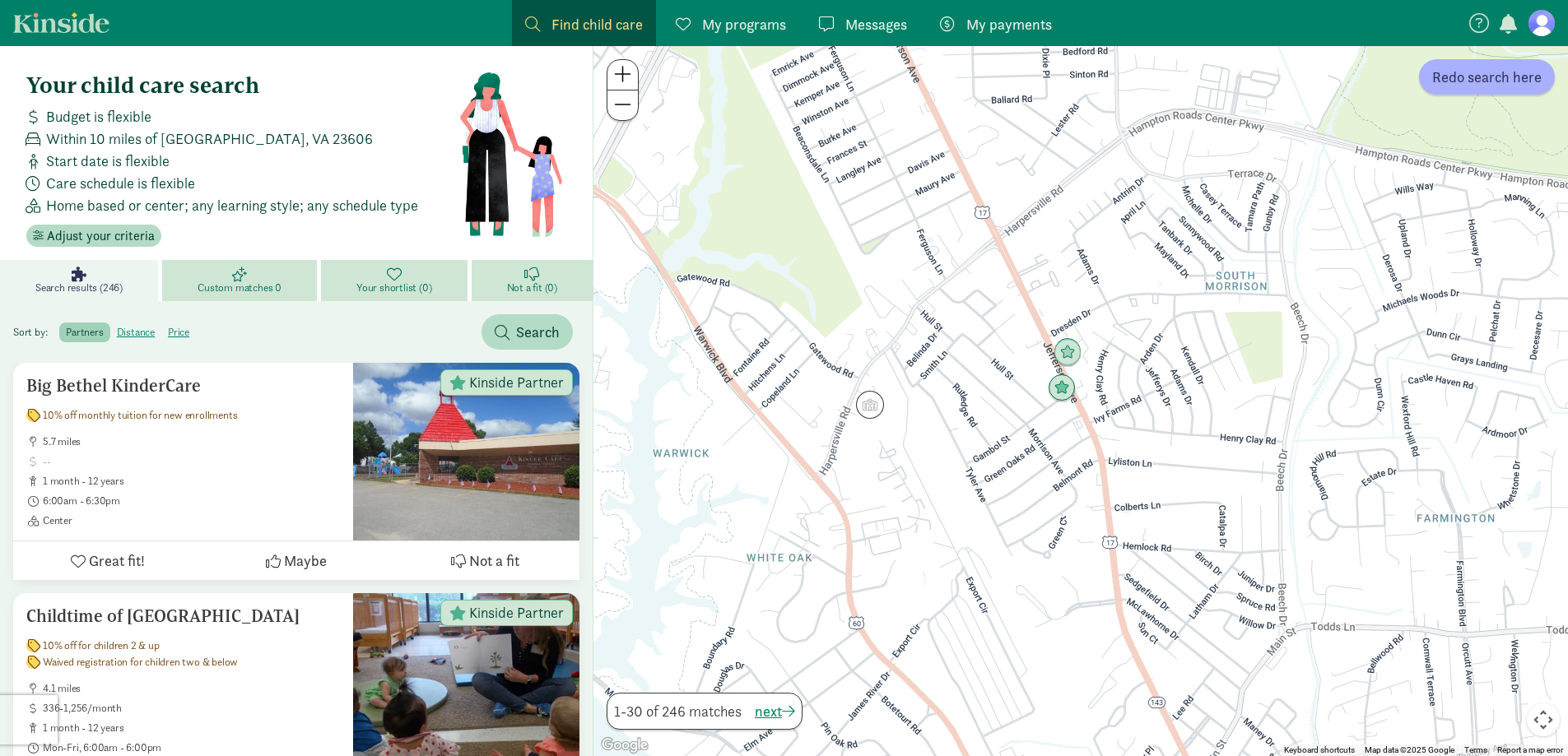
drag, startPoint x: 1059, startPoint y: 438, endPoint x: 1056, endPoint y: 518, distance: 80.1
click at [1056, 519] on div at bounding box center [1080, 401] width 975 height 710
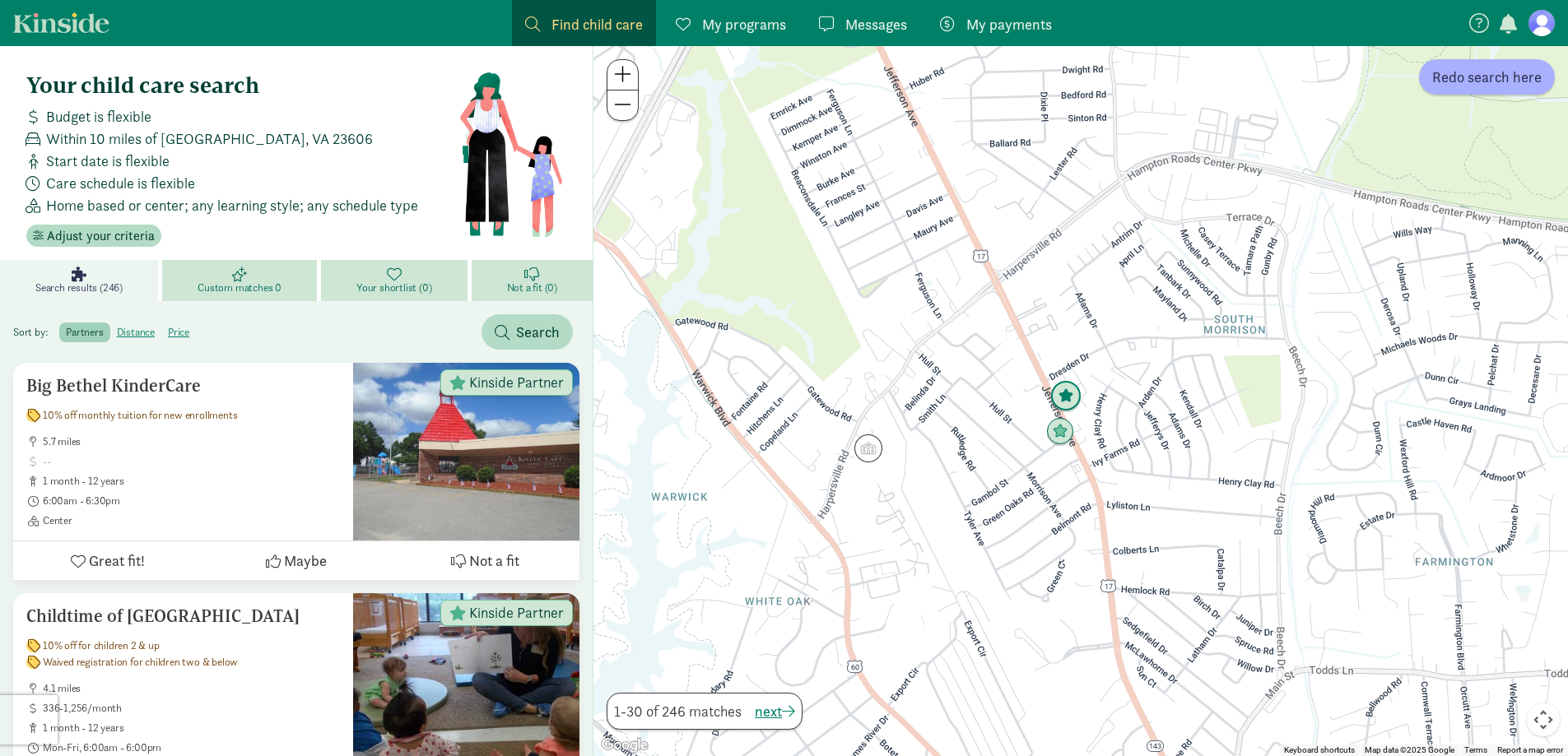
click at [1069, 390] on img "Click to see details" at bounding box center [1065, 396] width 31 height 31
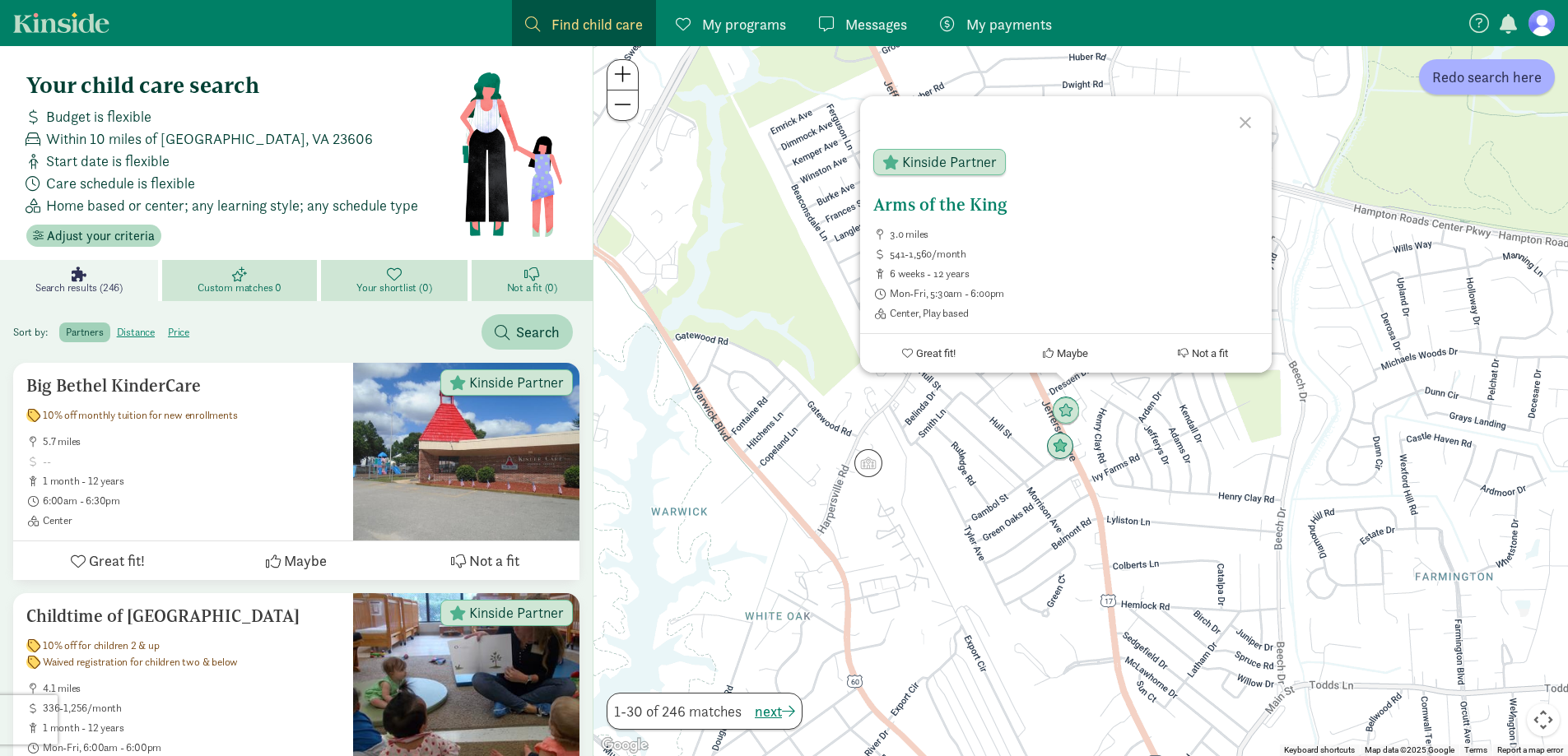
click at [938, 356] on span "Great fit!" at bounding box center [936, 353] width 40 height 12
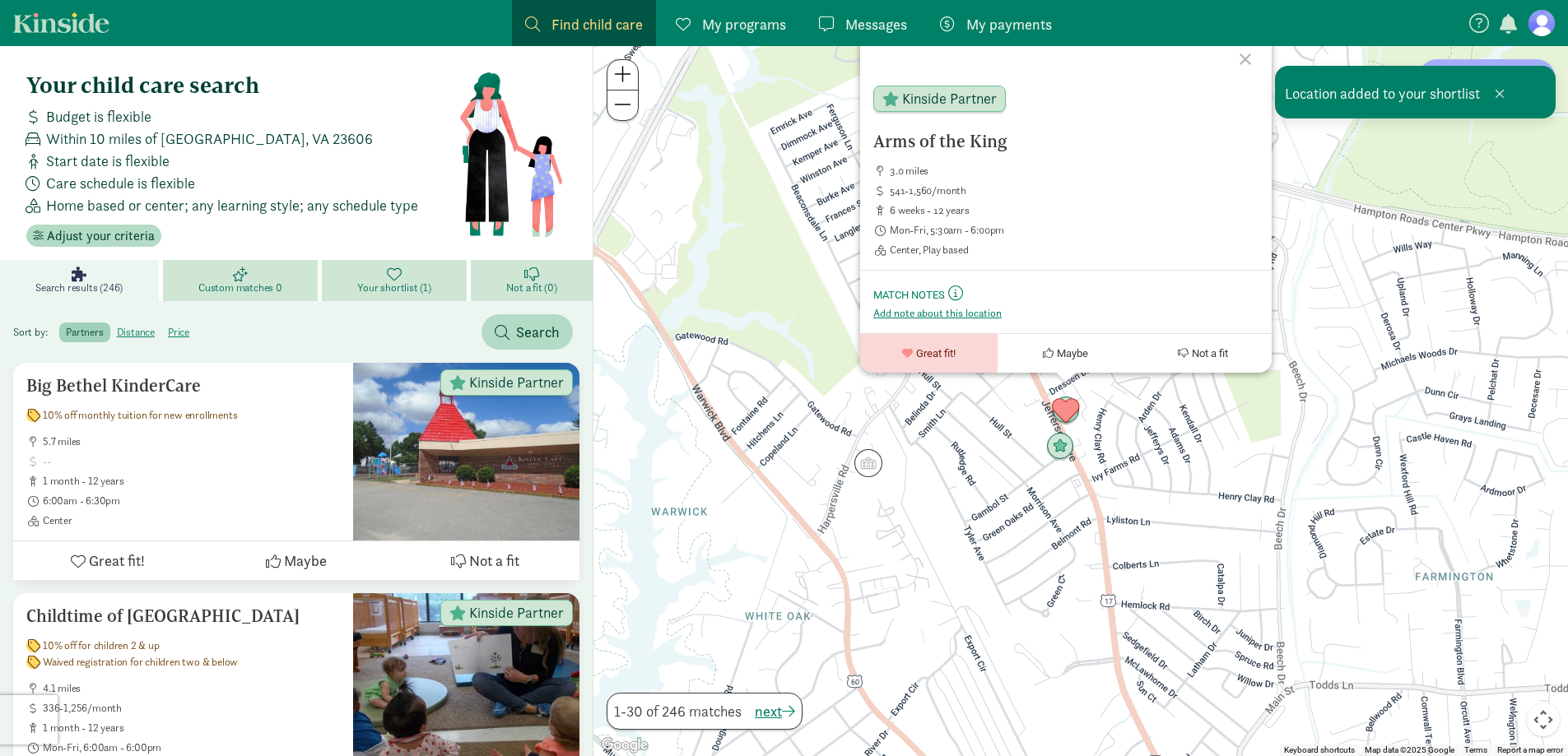
click at [1246, 66] on div at bounding box center [1247, 57] width 48 height 48
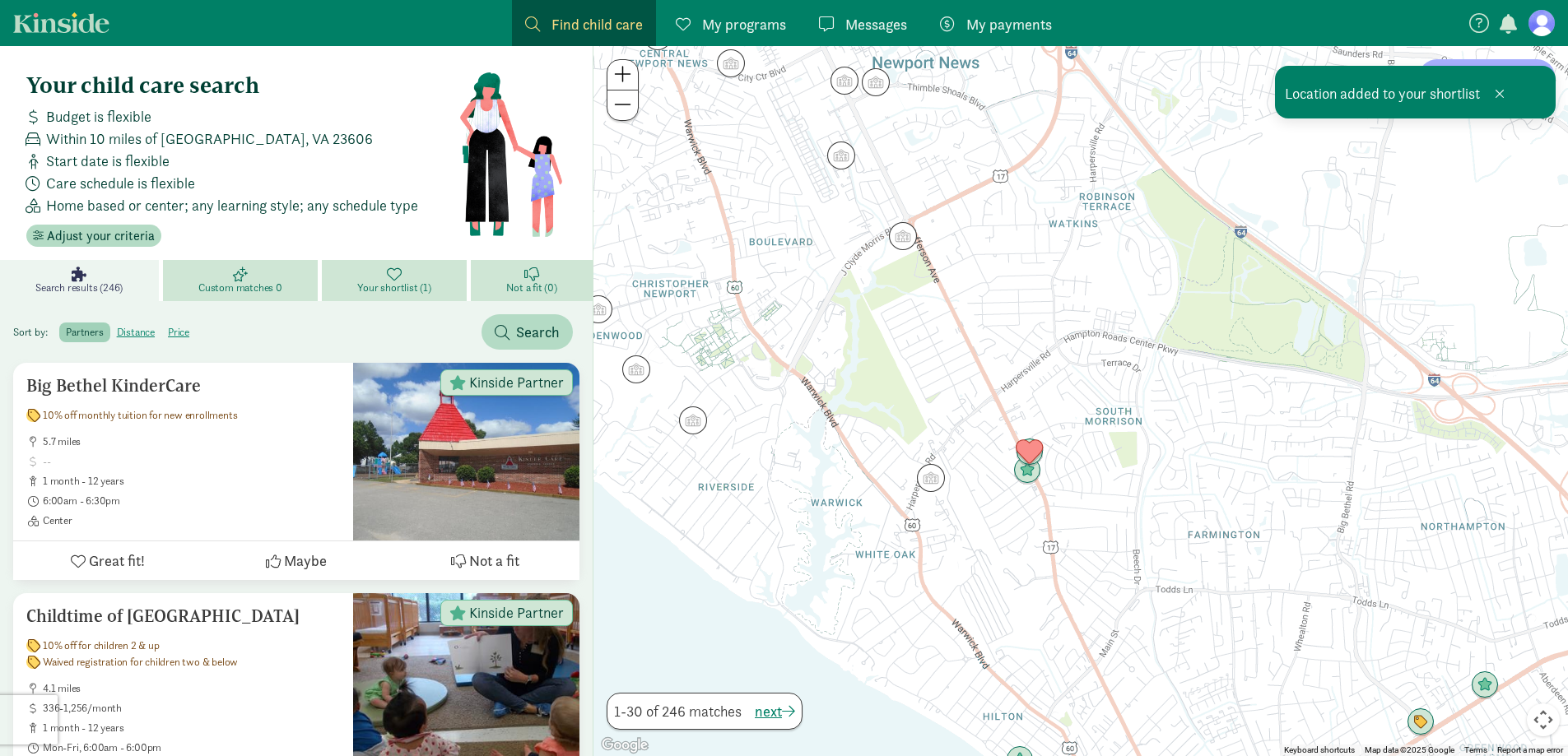
drag, startPoint x: 921, startPoint y: 362, endPoint x: 926, endPoint y: 378, distance: 16.8
click at [926, 378] on div "To navigate, press the arrow keys." at bounding box center [1080, 401] width 975 height 710
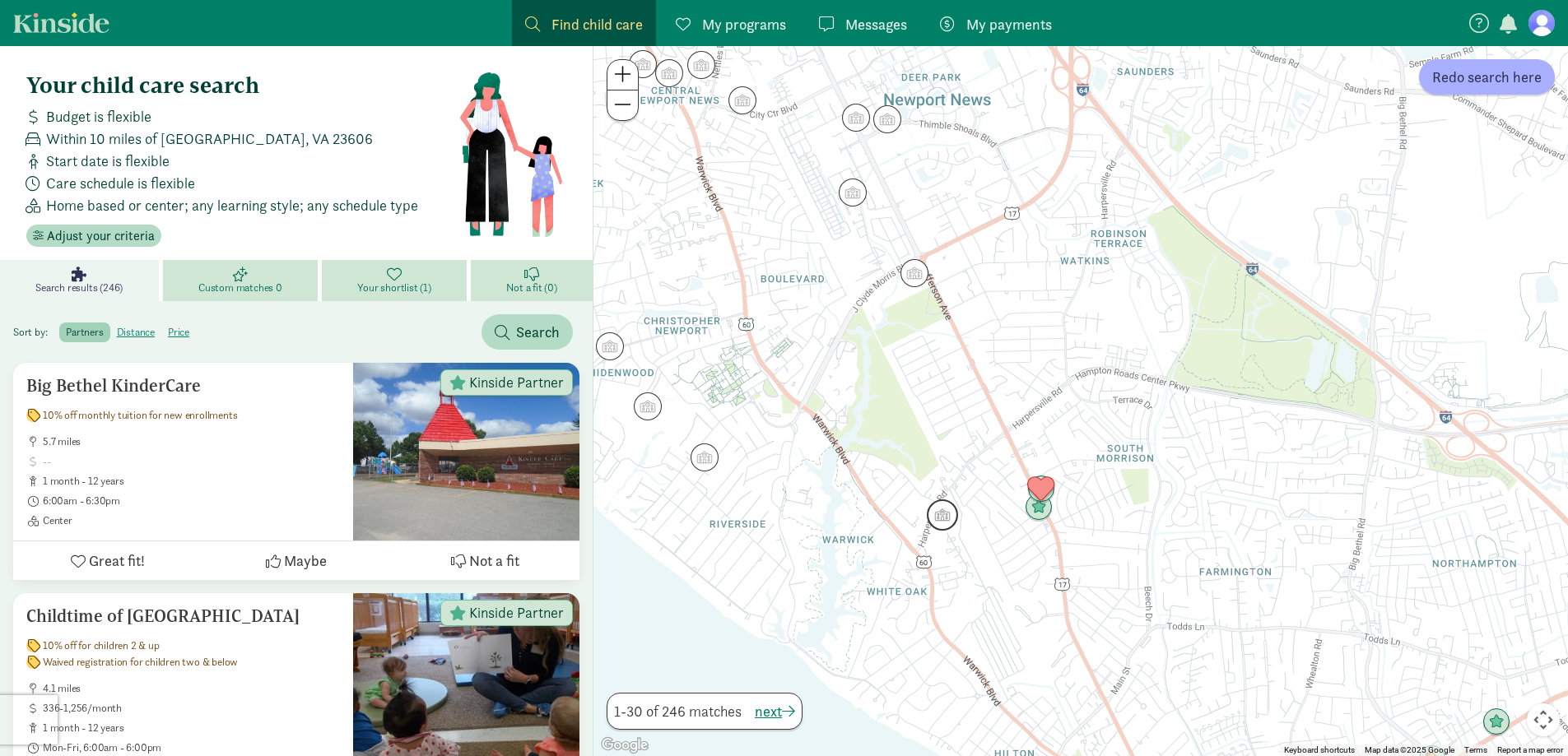
click at [940, 516] on img "Click to see details" at bounding box center [942, 514] width 31 height 31
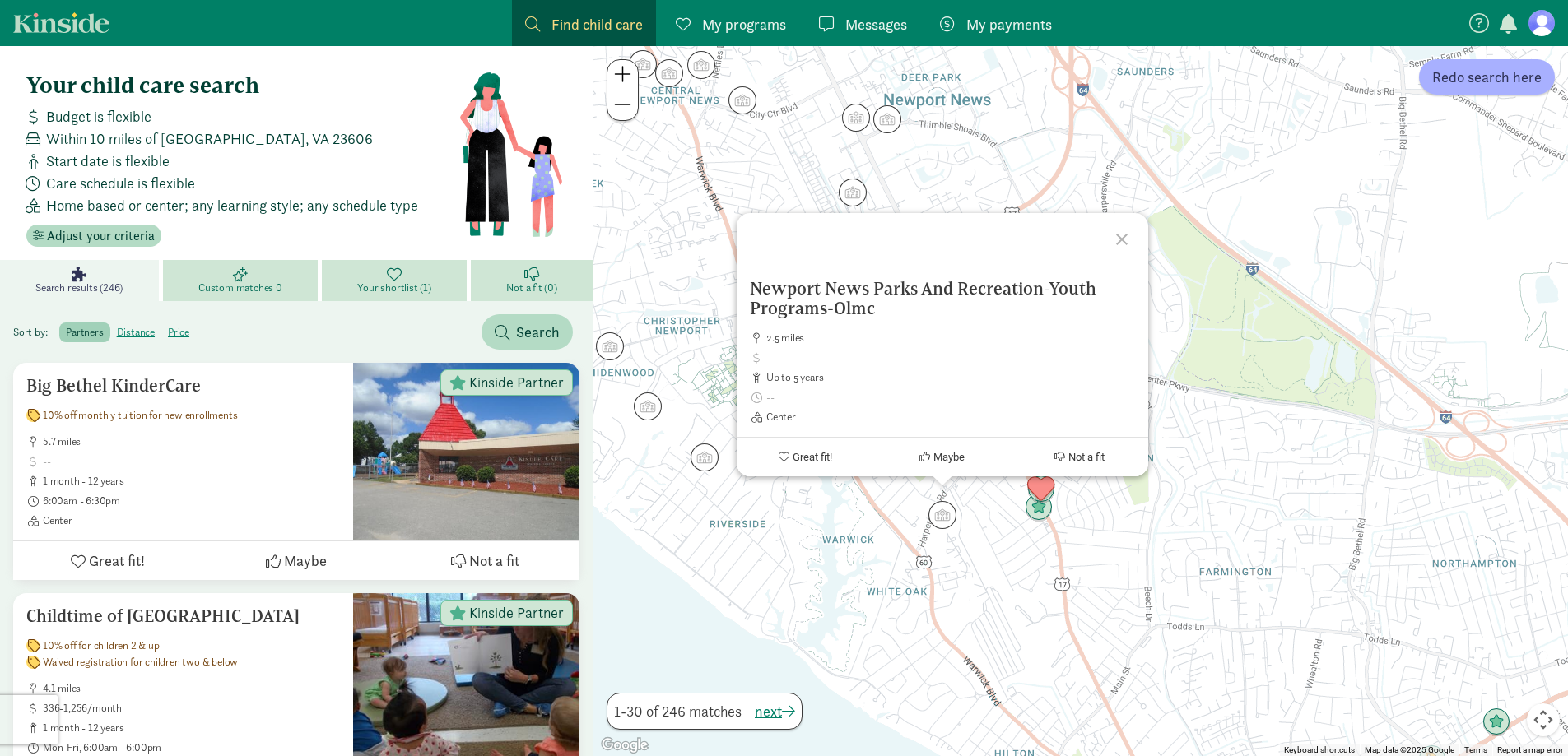
click at [1132, 233] on div at bounding box center [1124, 237] width 48 height 48
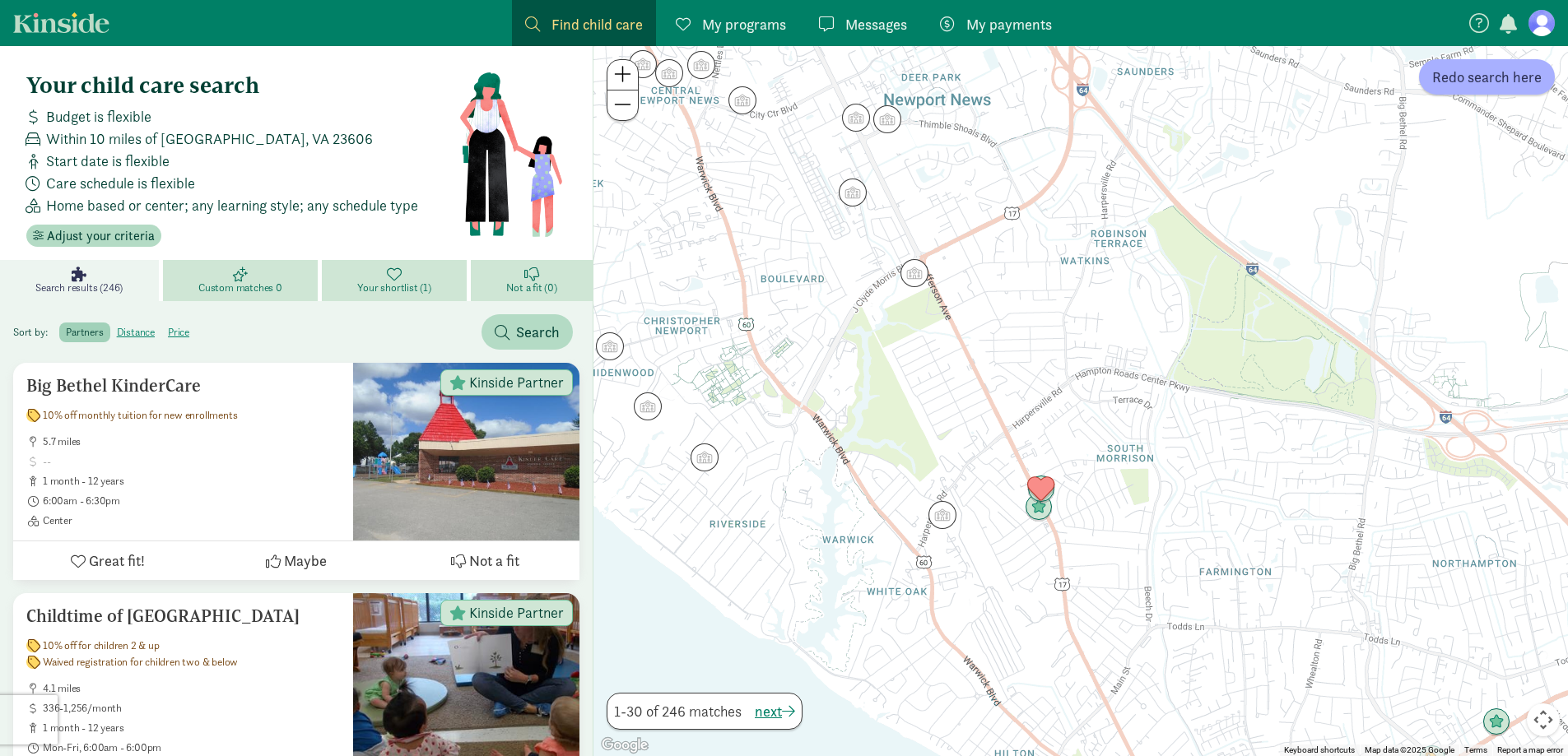
click at [765, 38] on link "My programs Programs" at bounding box center [730, 23] width 136 height 46
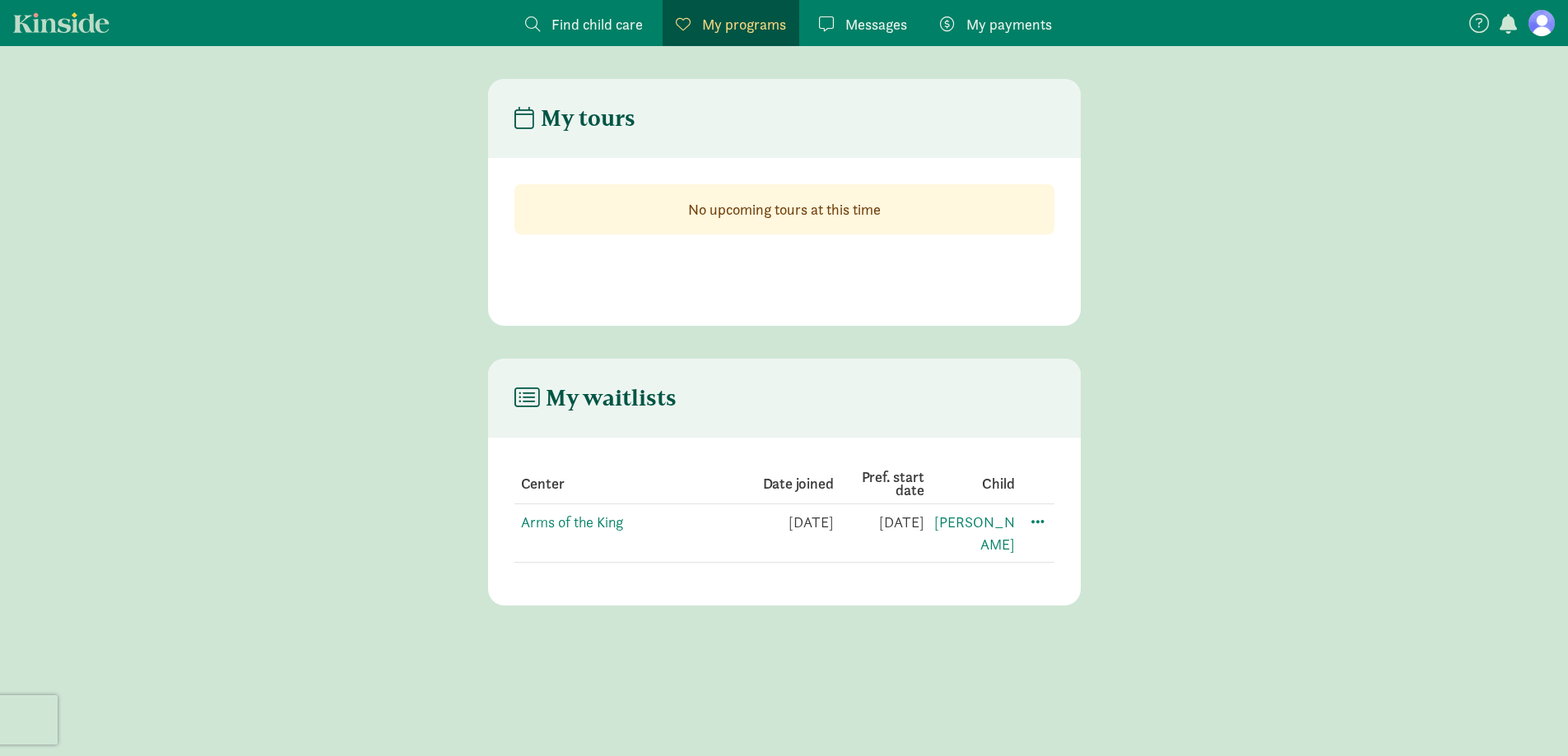
scroll to position [33, 0]
